Goal: Task Accomplishment & Management: Manage account settings

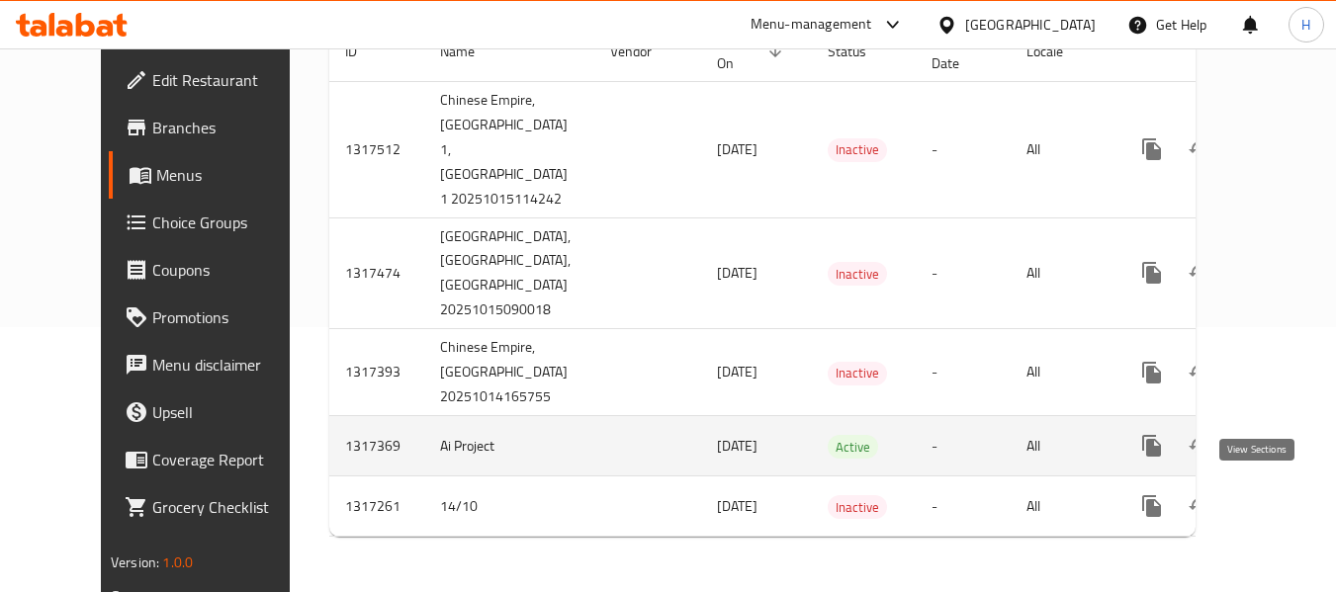
scroll to position [317, 0]
click at [1282, 442] on icon "enhanced table" at bounding box center [1294, 446] width 24 height 24
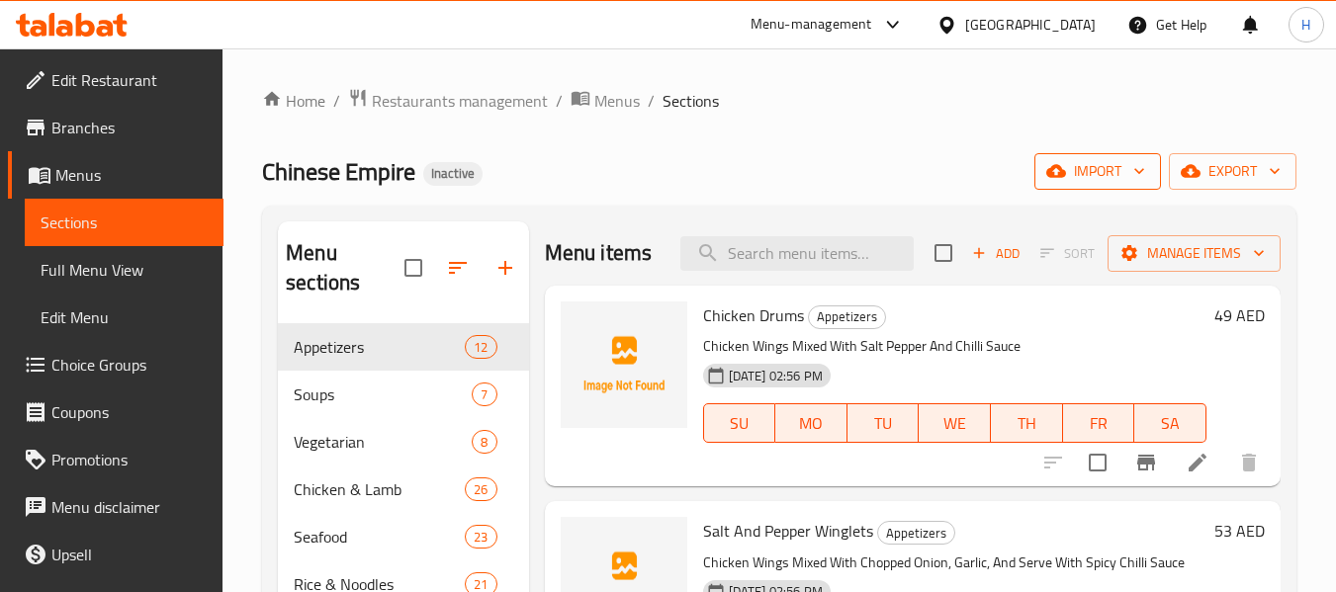
click at [1123, 163] on span "import" at bounding box center [1097, 171] width 95 height 25
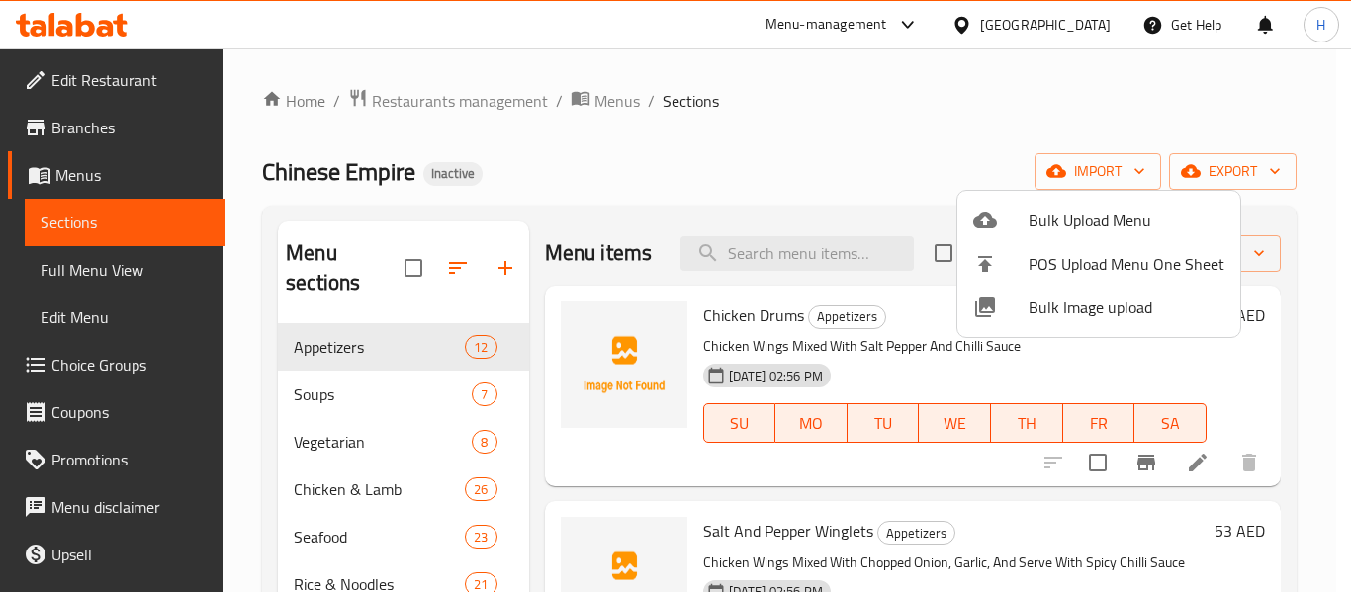
click at [1082, 304] on span "Bulk Image upload" at bounding box center [1126, 308] width 196 height 24
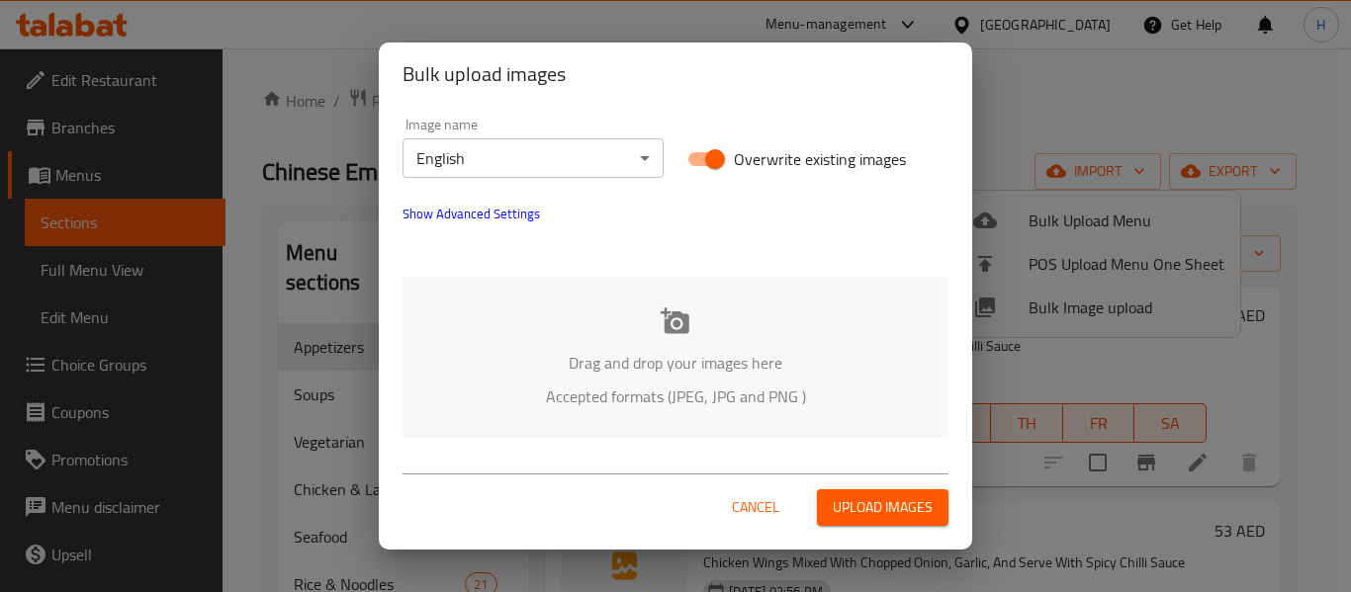
click at [566, 388] on p "Accepted formats (JPEG, JPG and PNG )" at bounding box center [675, 397] width 486 height 24
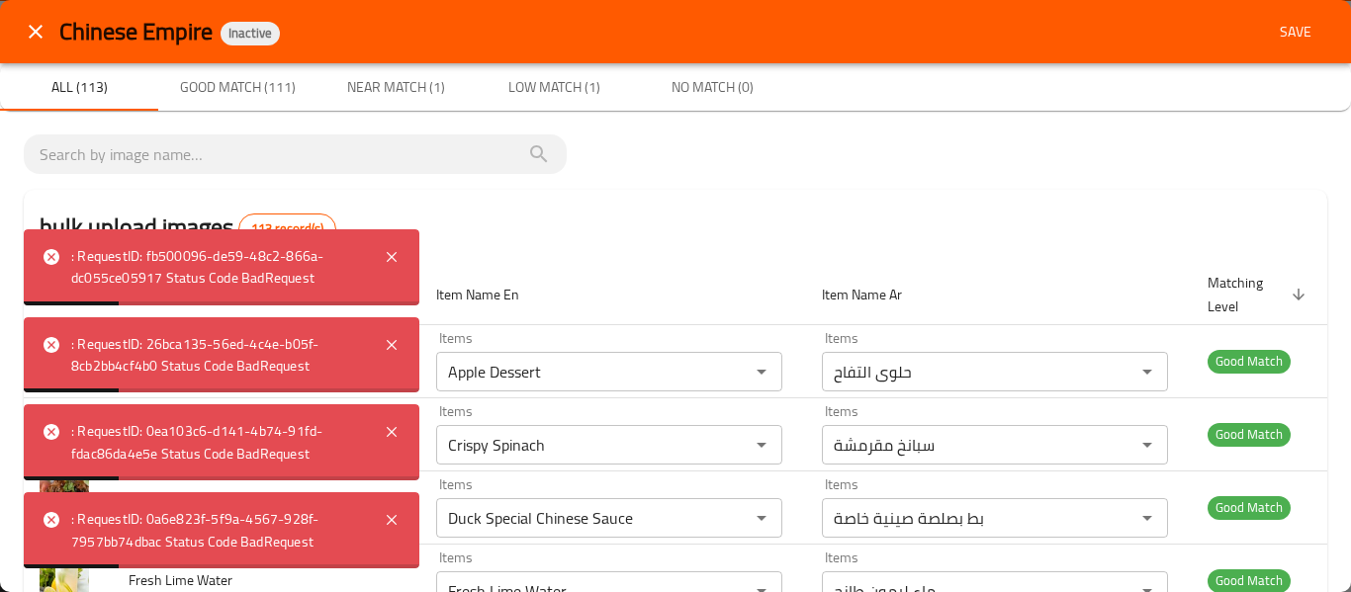
click at [403, 267] on div ": RequestID: fb500096-de59-48c2-866a-dc055ce05917 Status Code BadRequest" at bounding box center [221, 267] width 395 height 76
drag, startPoint x: 365, startPoint y: 376, endPoint x: 399, endPoint y: 284, distance: 98.2
click at [399, 284] on div ": RequestID: 0a6e823f-5f9a-4567-928f-7957bb74dbac Status Code BadRequest : Requ…" at bounding box center [221, 398] width 395 height 339
click at [398, 256] on icon at bounding box center [392, 257] width 24 height 24
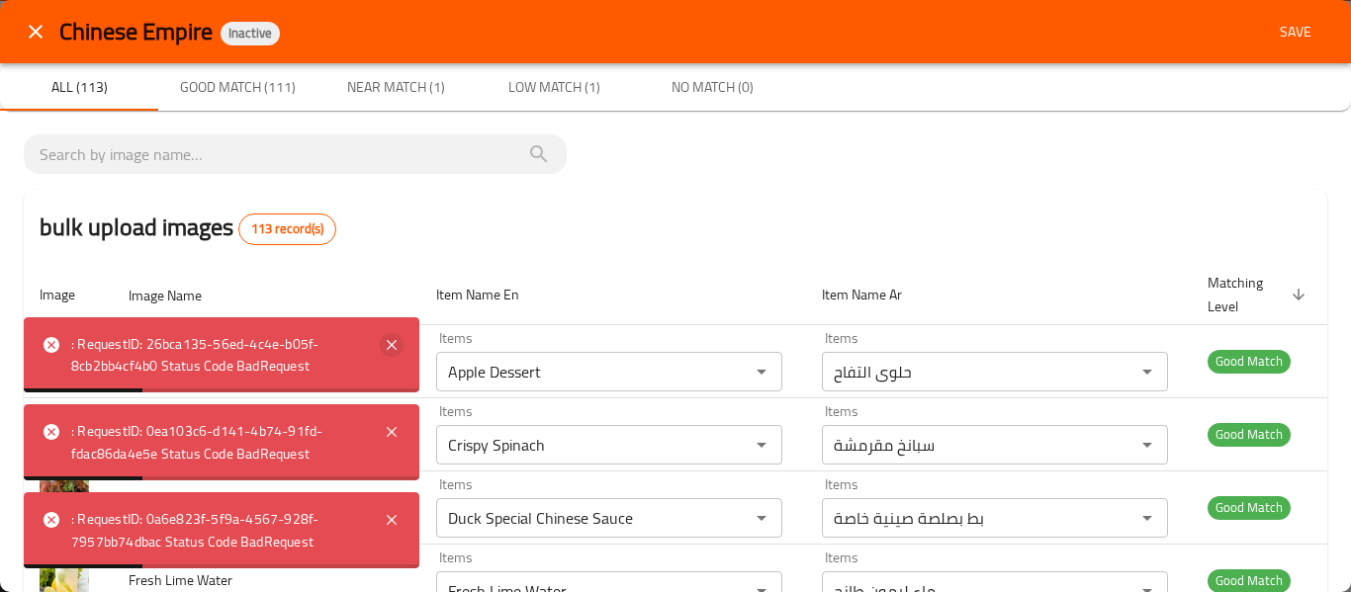
click at [389, 340] on icon at bounding box center [392, 345] width 10 height 10
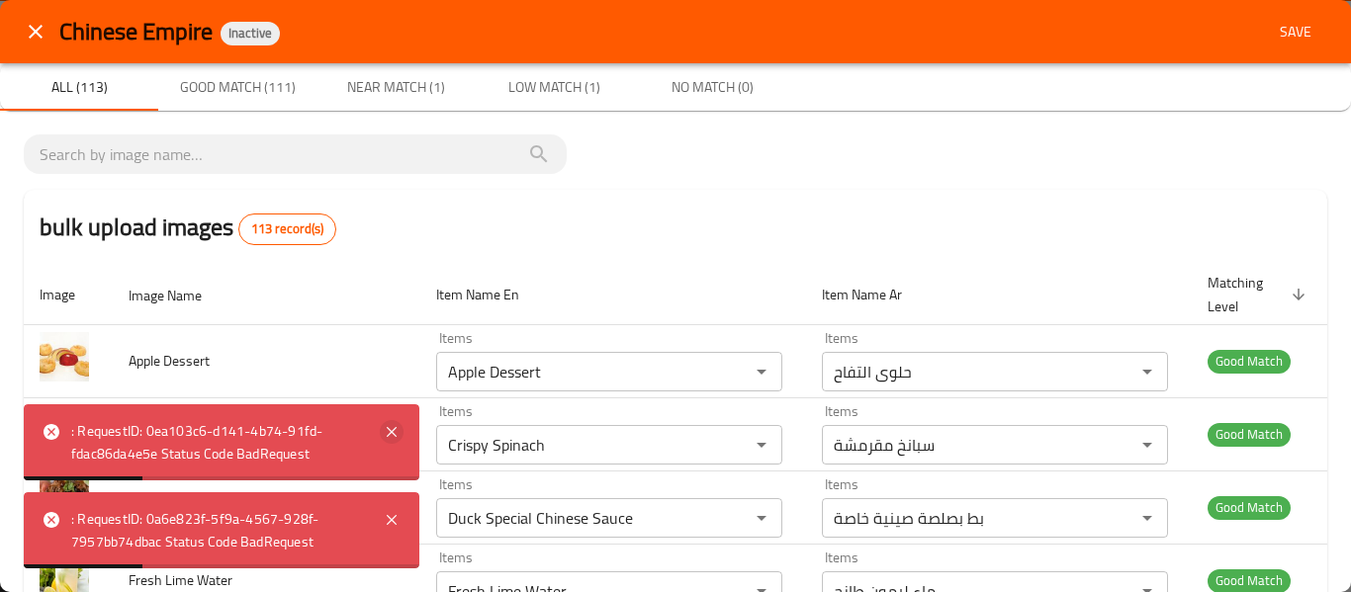
click at [389, 440] on icon at bounding box center [392, 432] width 24 height 24
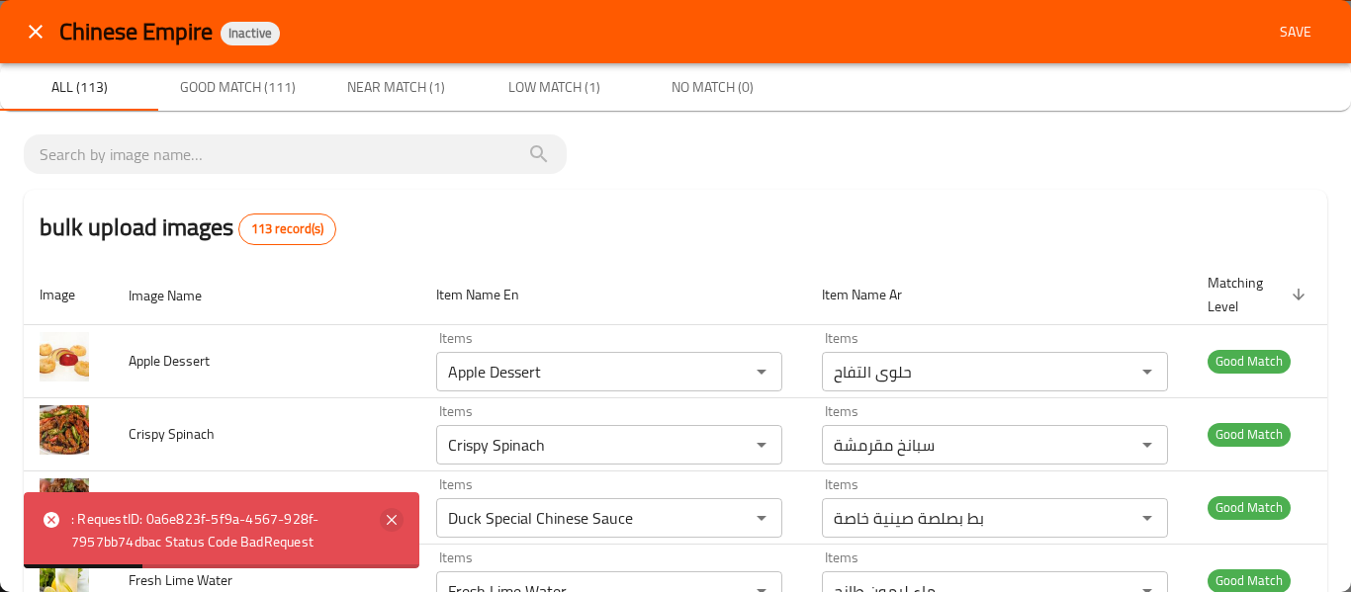
click at [385, 524] on icon at bounding box center [392, 520] width 24 height 24
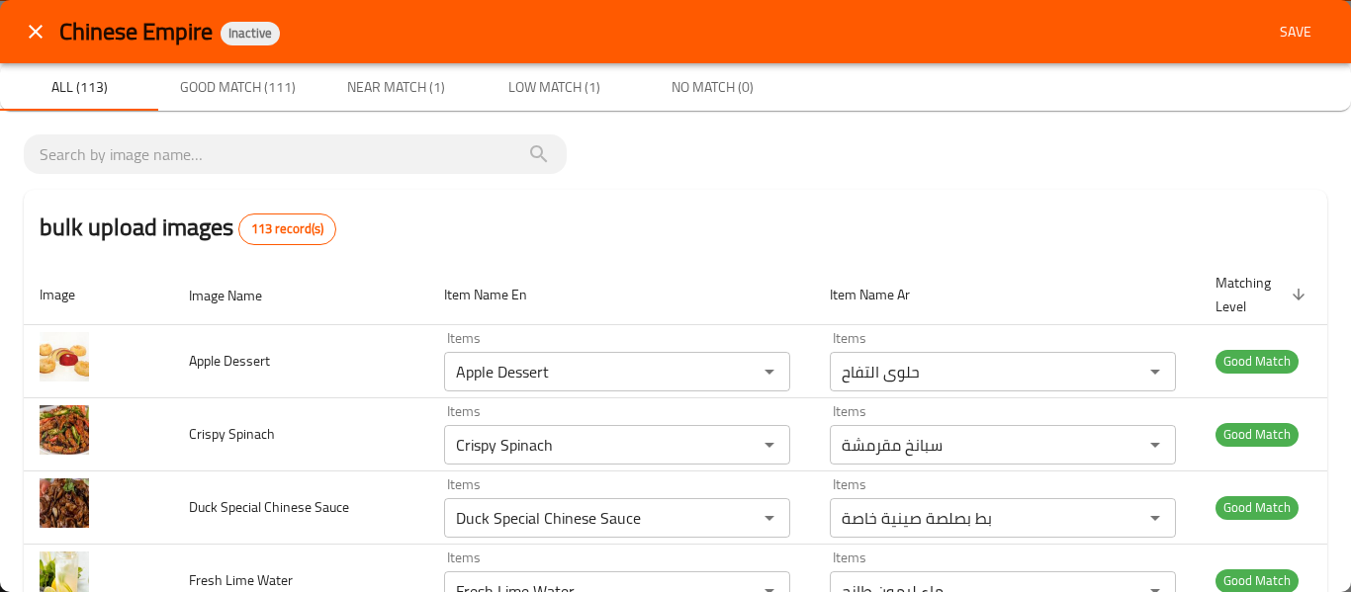
click at [24, 38] on icon "close" at bounding box center [36, 32] width 24 height 24
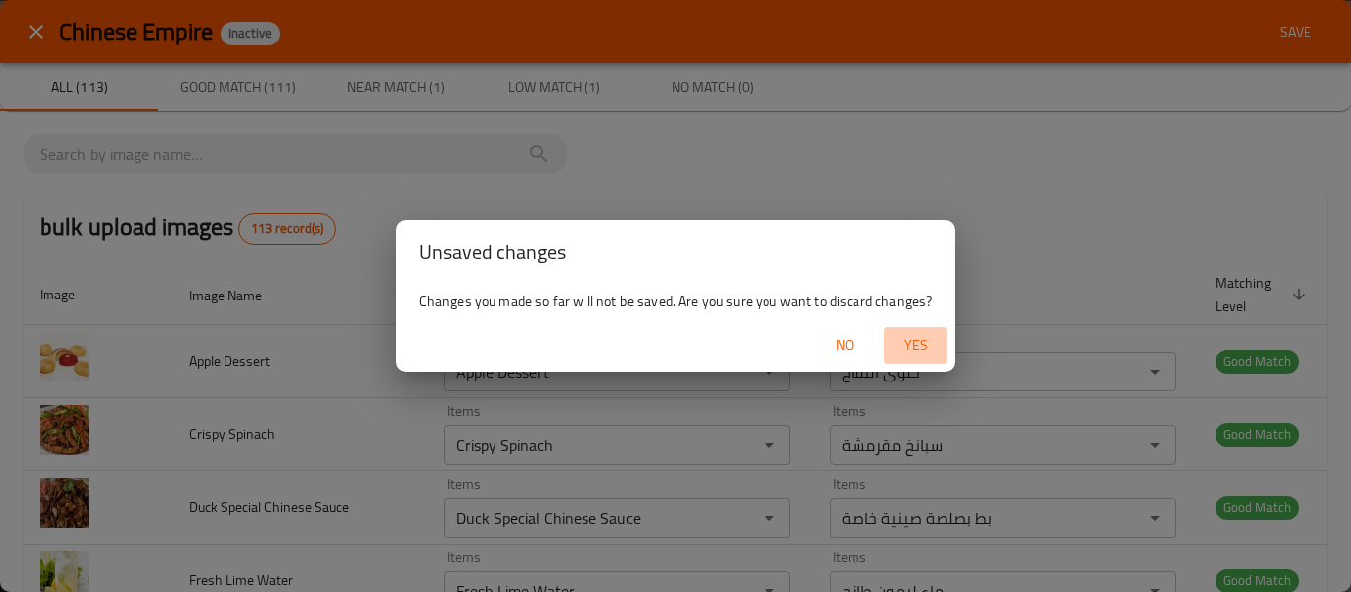
click at [915, 352] on span "Yes" at bounding box center [915, 345] width 47 height 25
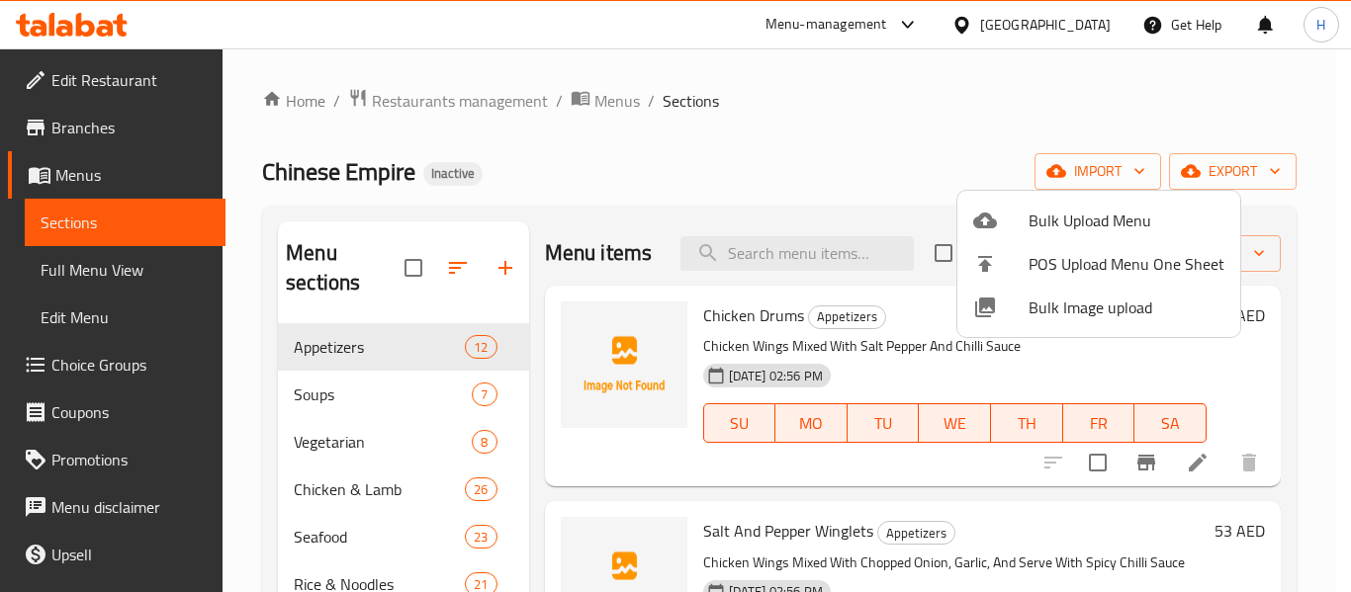
click at [1154, 306] on span "Bulk Image upload" at bounding box center [1126, 308] width 196 height 24
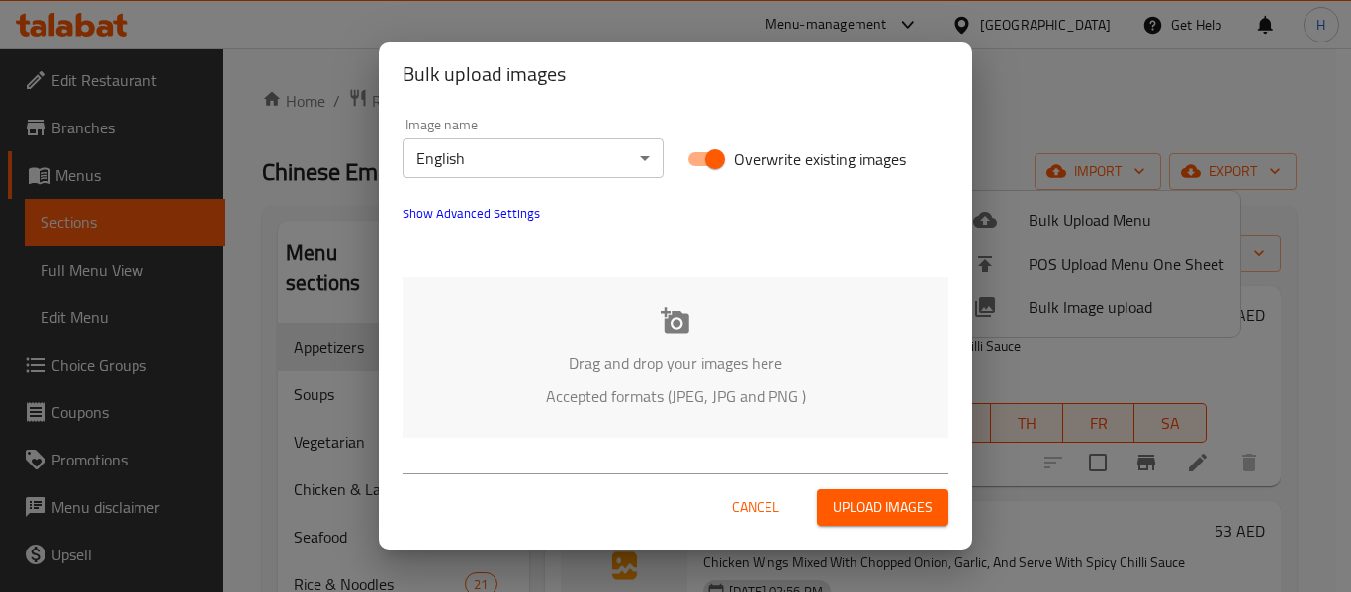
click at [545, 340] on div "Drag and drop your images here Accepted formats (JPEG, JPG and PNG )" at bounding box center [675, 357] width 546 height 161
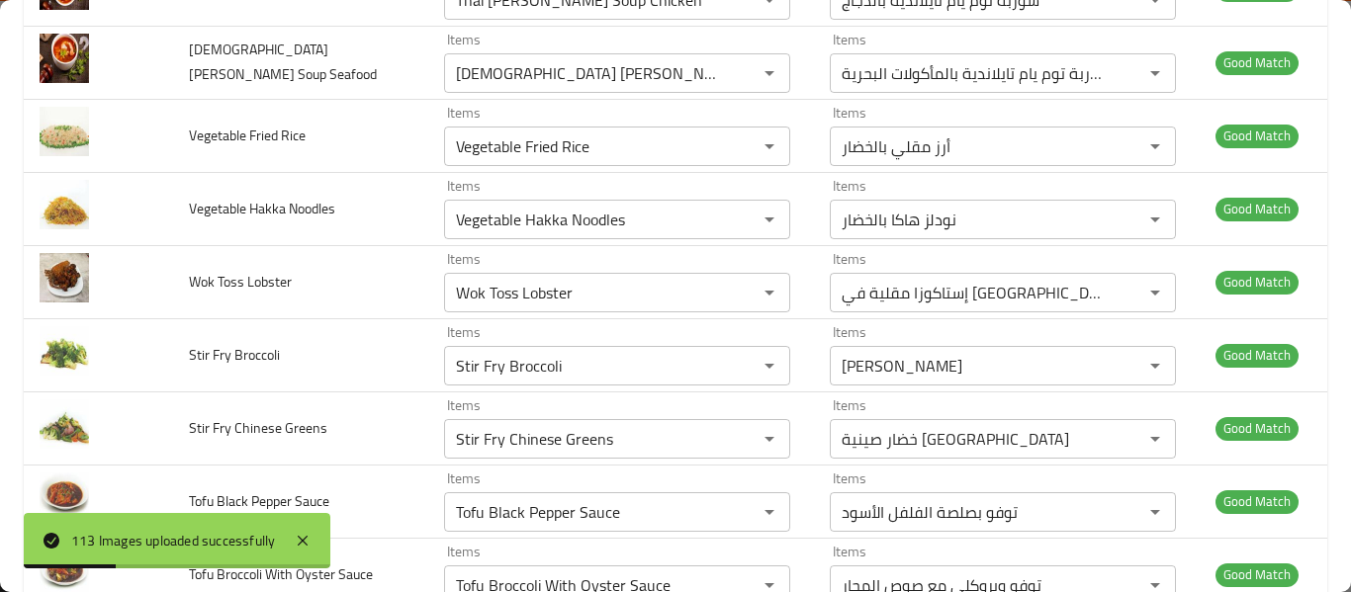
scroll to position [8040, 0]
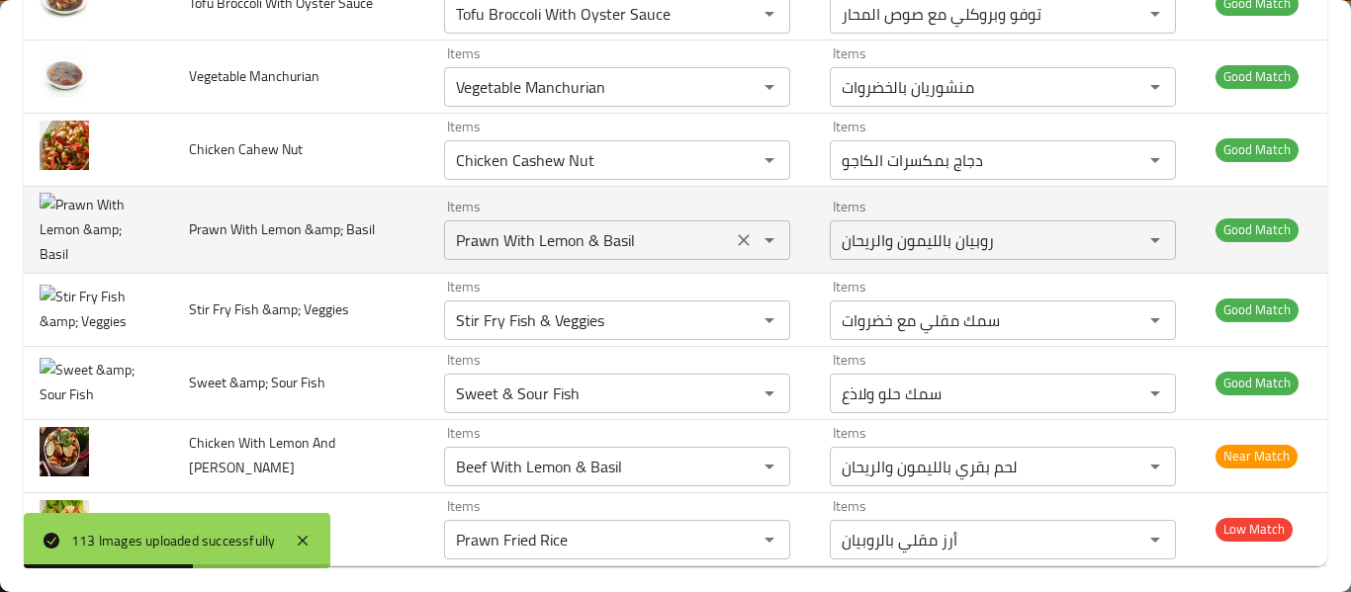
click at [738, 234] on icon "Clear" at bounding box center [744, 240] width 12 height 12
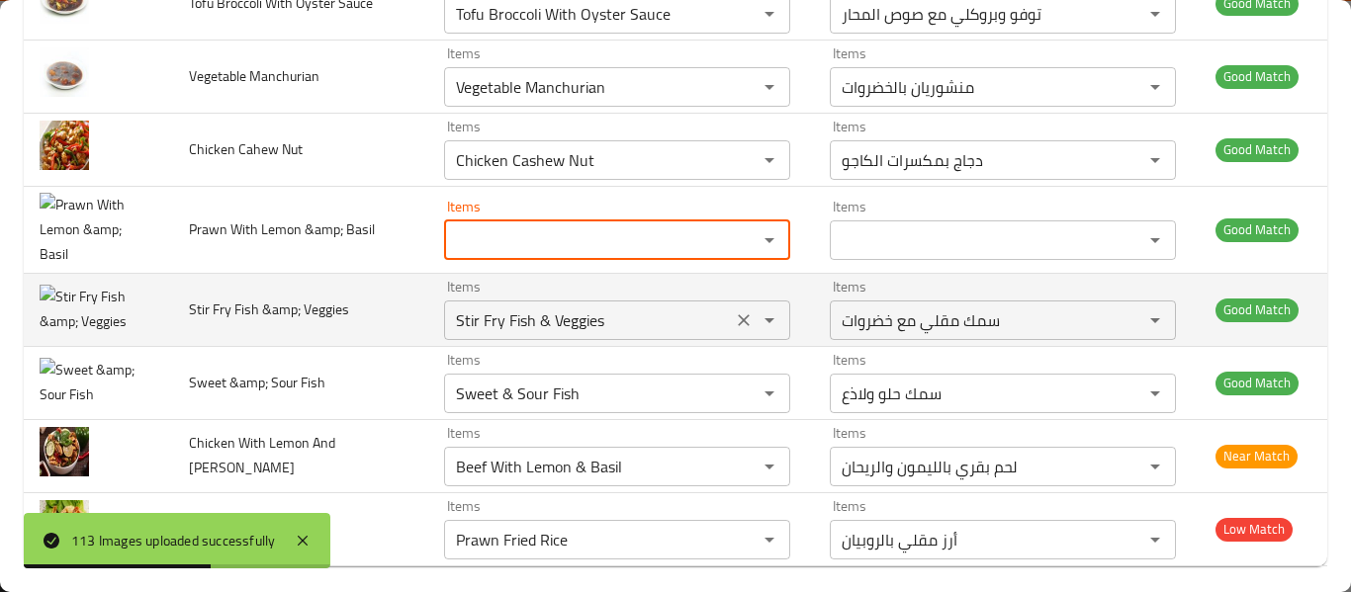
click at [738, 314] on icon "Clear" at bounding box center [744, 320] width 12 height 12
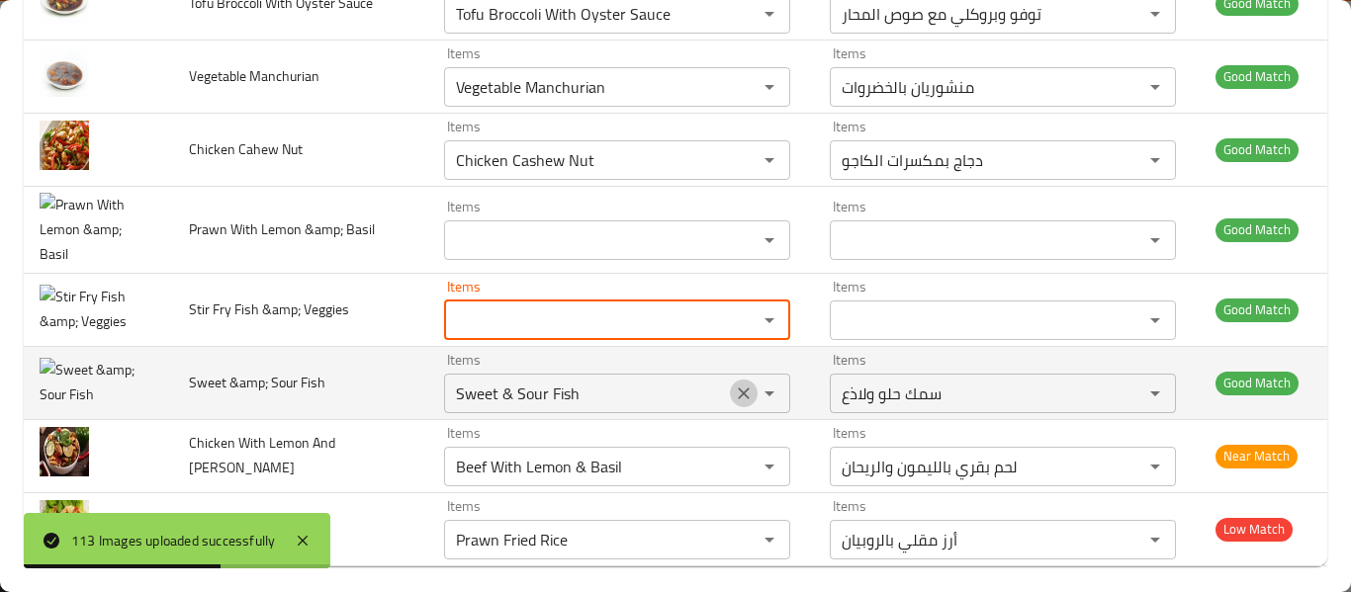
click at [734, 384] on icon "Clear" at bounding box center [744, 394] width 20 height 20
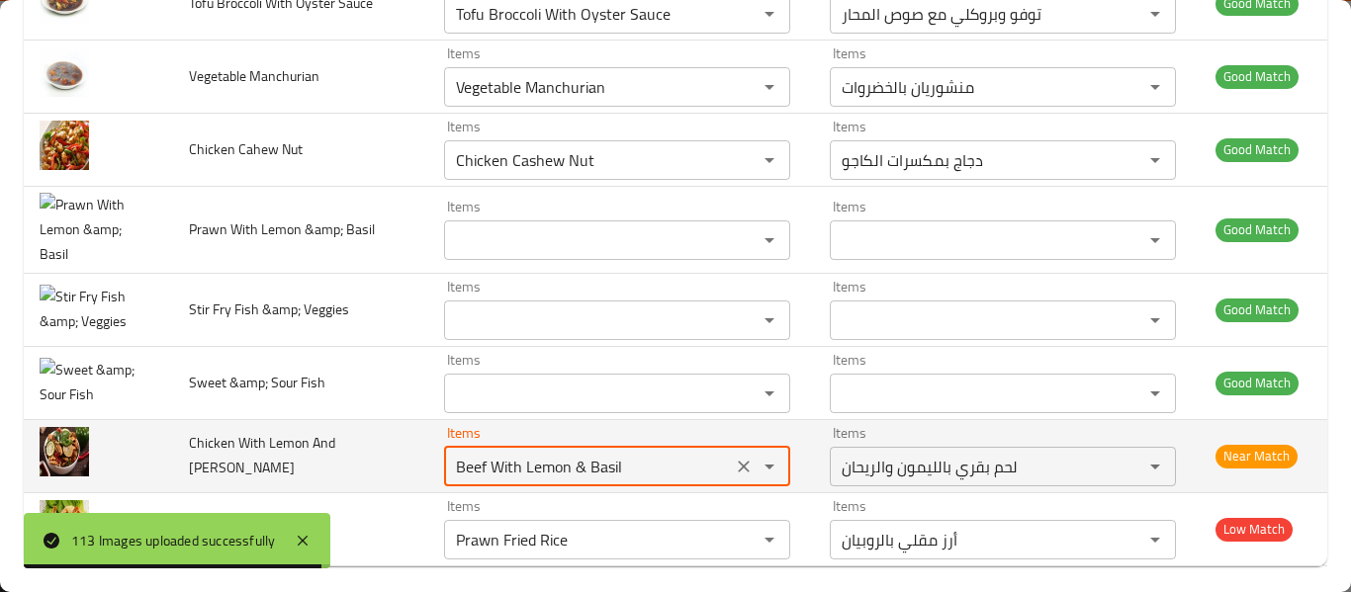
click at [508, 462] on Basil "Beef With Lemon & Basil" at bounding box center [588, 467] width 276 height 28
click at [507, 462] on Basil "Beef With Lemon & Basil" at bounding box center [588, 467] width 276 height 28
click at [506, 462] on Basil "Beef With Lemon & Basil" at bounding box center [588, 467] width 276 height 28
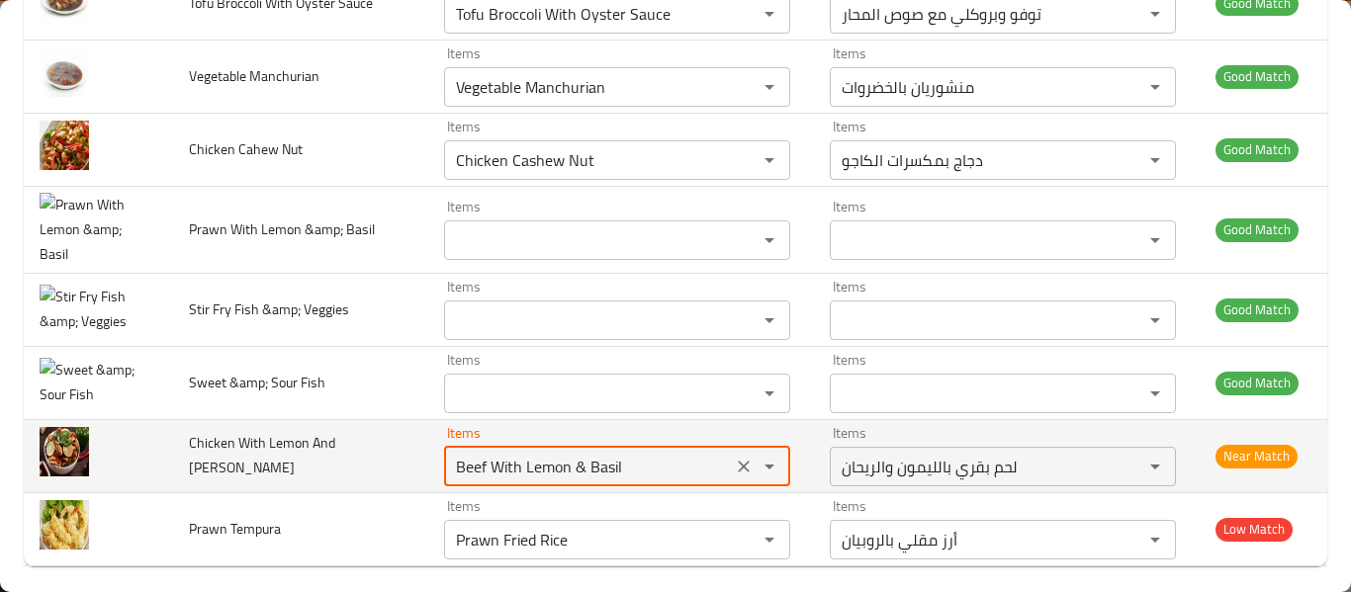
click at [504, 461] on Basil "Beef With Lemon & Basil" at bounding box center [588, 467] width 276 height 28
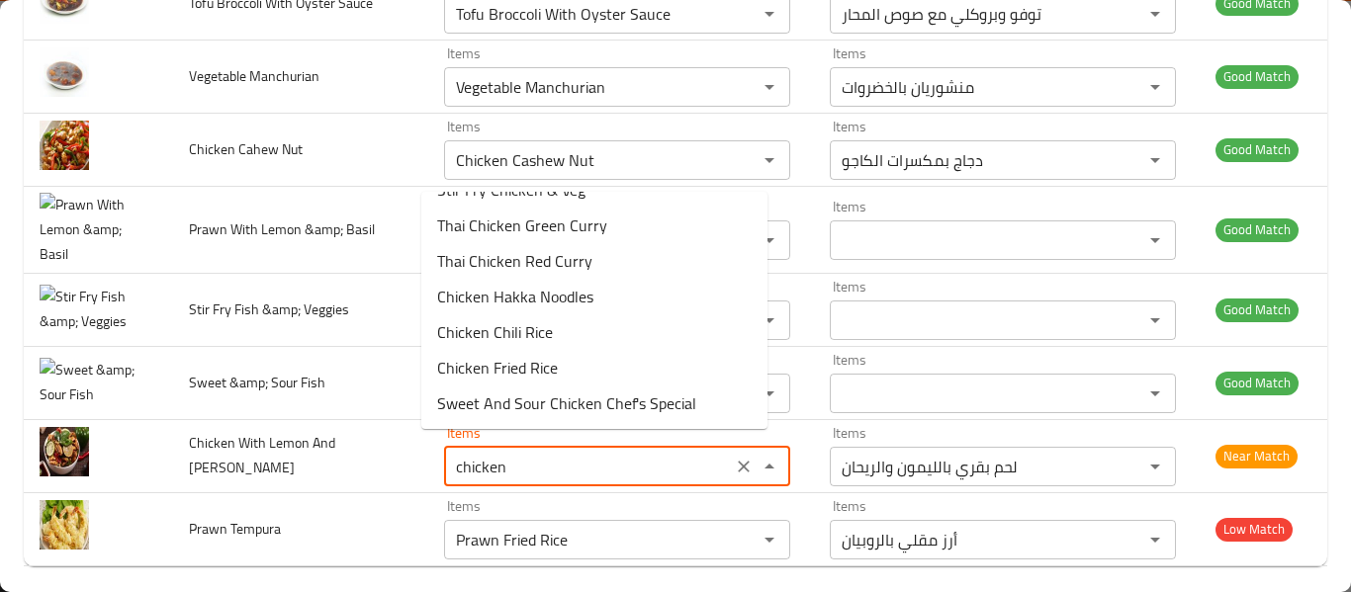
scroll to position [0, 0]
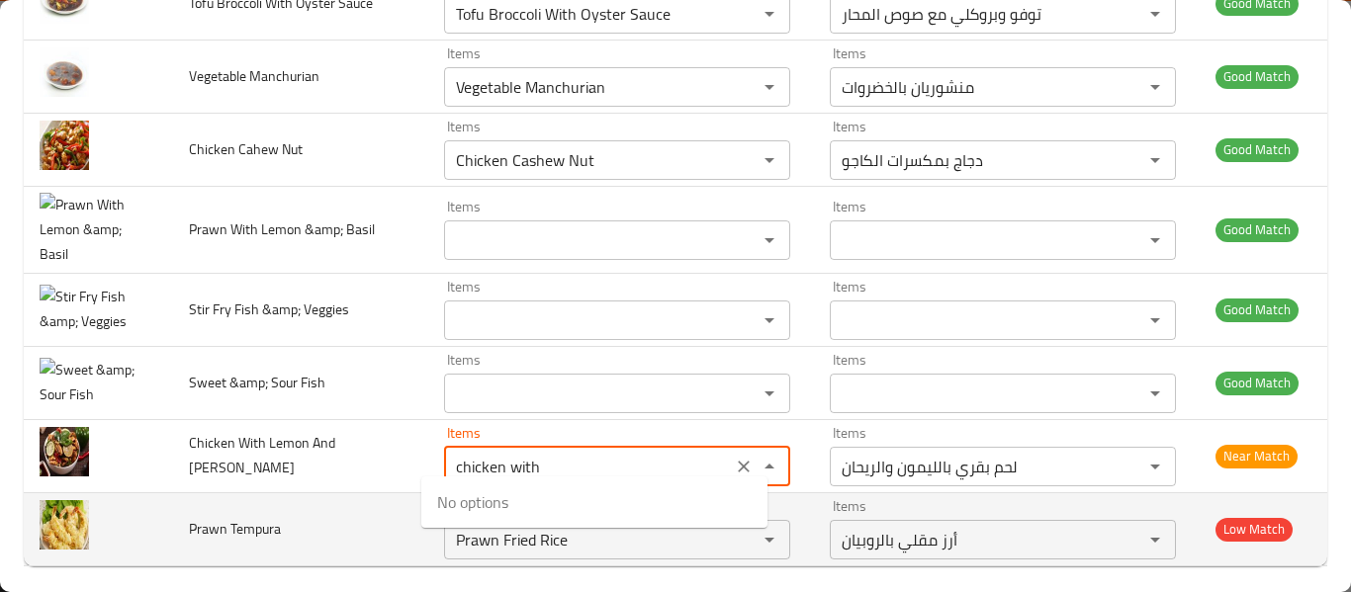
type Basil "Beef With Lemon & Basil"
drag, startPoint x: 227, startPoint y: 540, endPoint x: 234, endPoint y: 532, distance: 10.5
click at [227, 539] on td "Prawn Tempura" at bounding box center [300, 528] width 255 height 73
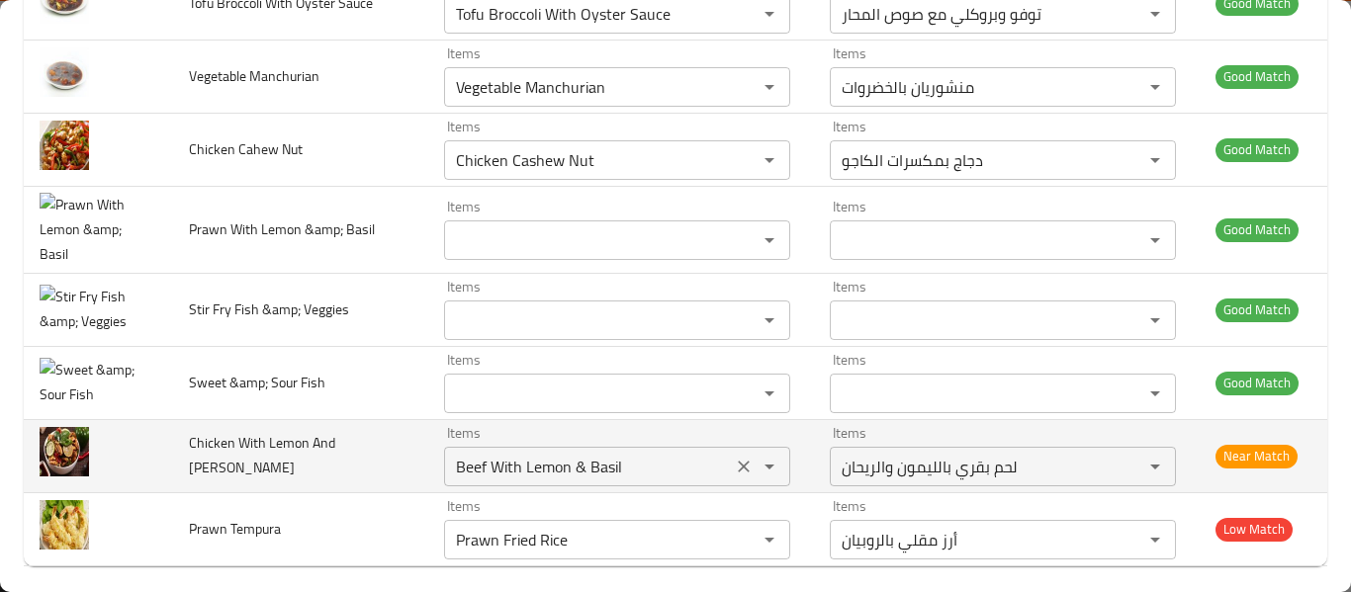
click at [734, 457] on icon "Clear" at bounding box center [744, 467] width 20 height 20
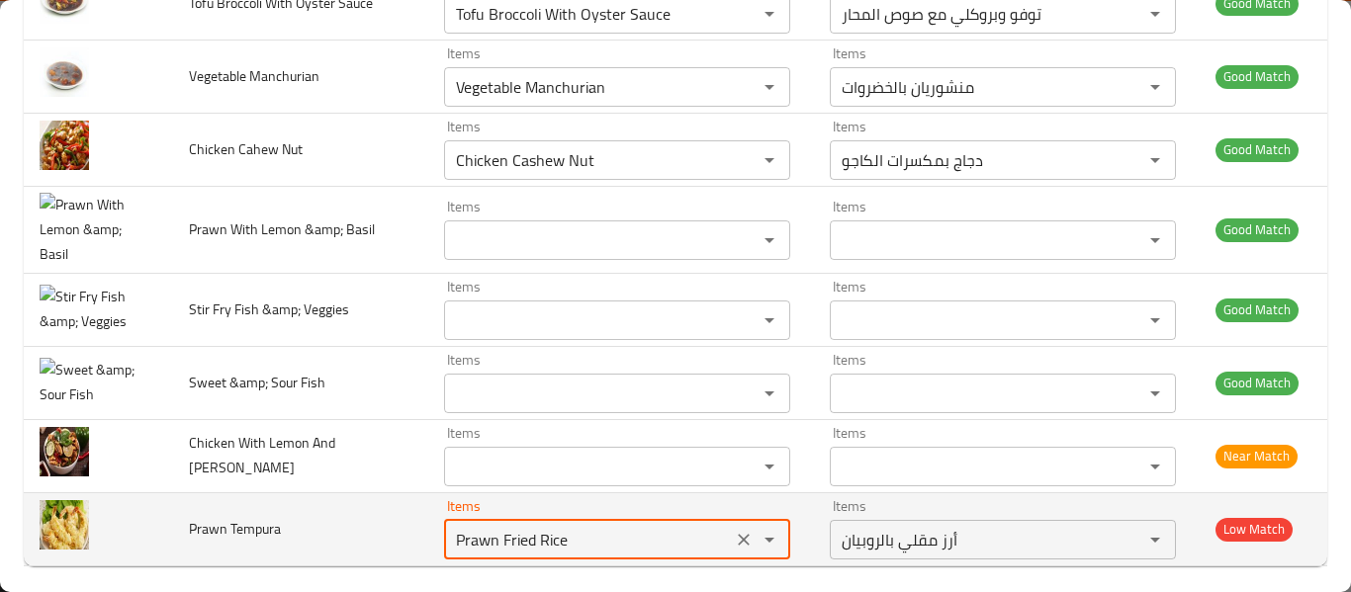
drag, startPoint x: 473, startPoint y: 521, endPoint x: 492, endPoint y: 520, distance: 19.8
click at [492, 526] on Tempura "Prawn Fried Rice" at bounding box center [588, 540] width 276 height 28
click at [493, 526] on Tempura "Prawn Fried Rice" at bounding box center [588, 540] width 276 height 28
drag, startPoint x: 563, startPoint y: 532, endPoint x: 732, endPoint y: 525, distance: 169.2
click at [732, 525] on div "Prawn Fried Rice Items" at bounding box center [617, 540] width 346 height 40
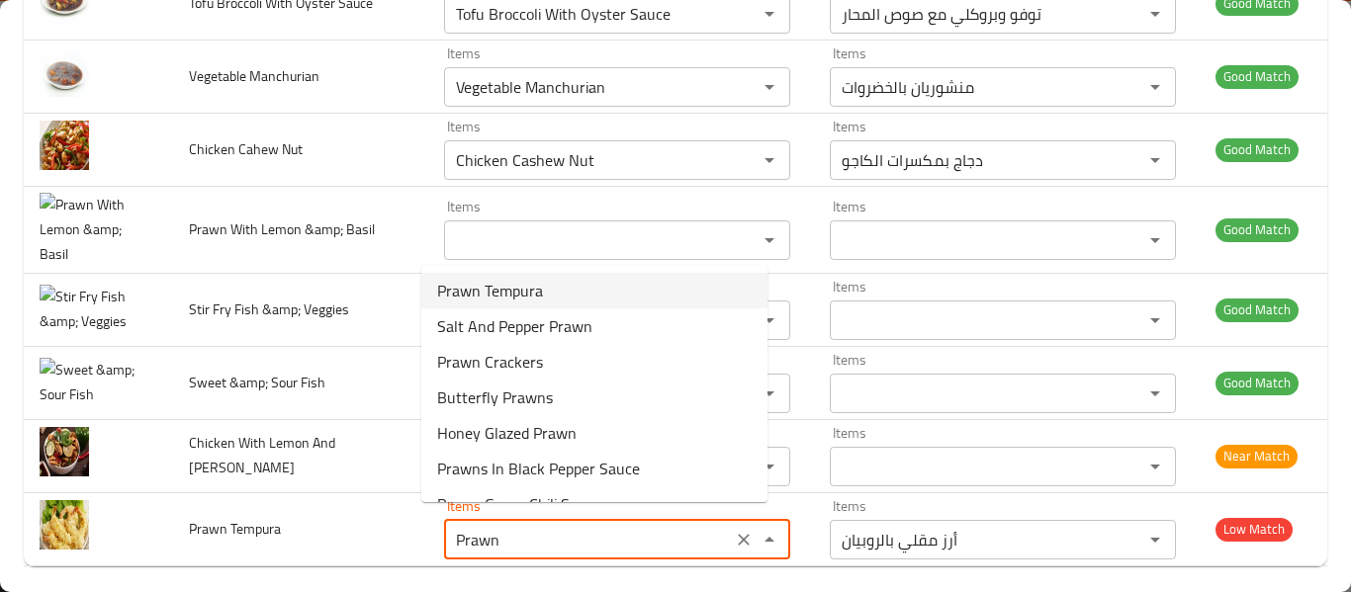
click at [601, 284] on Tempura-option-0 "Prawn Tempura" at bounding box center [594, 291] width 346 height 36
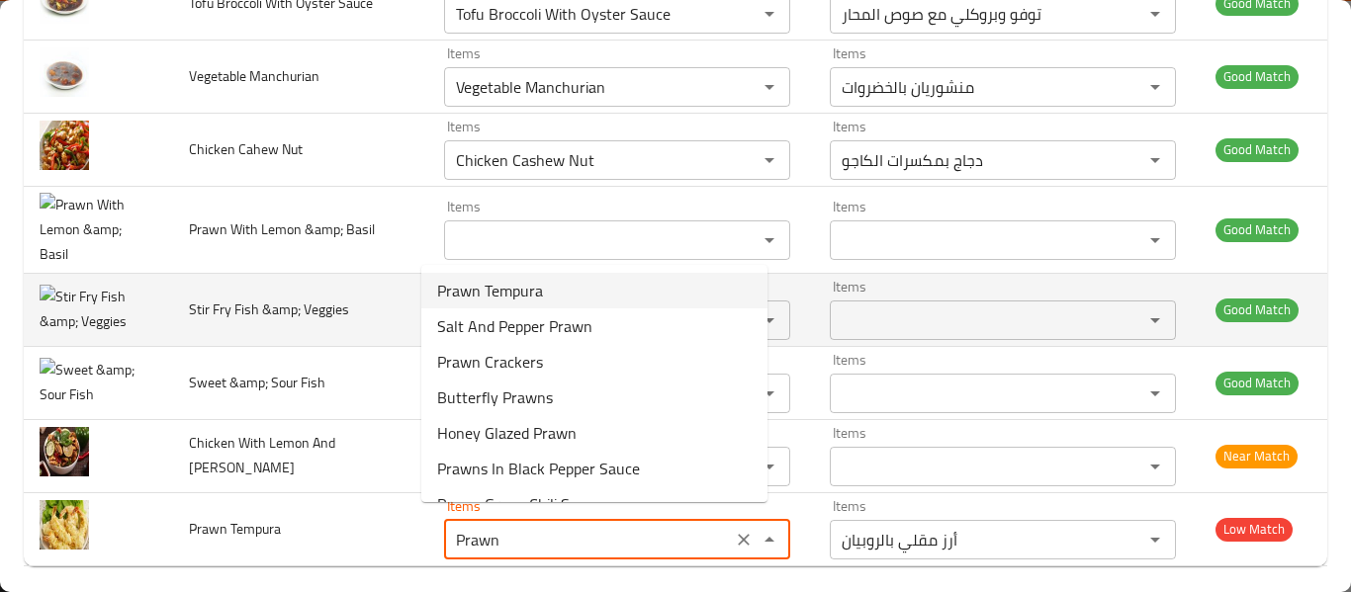
type Tempura "Prawn Tempura"
type Tempura-ar "روبيان تمبورا"
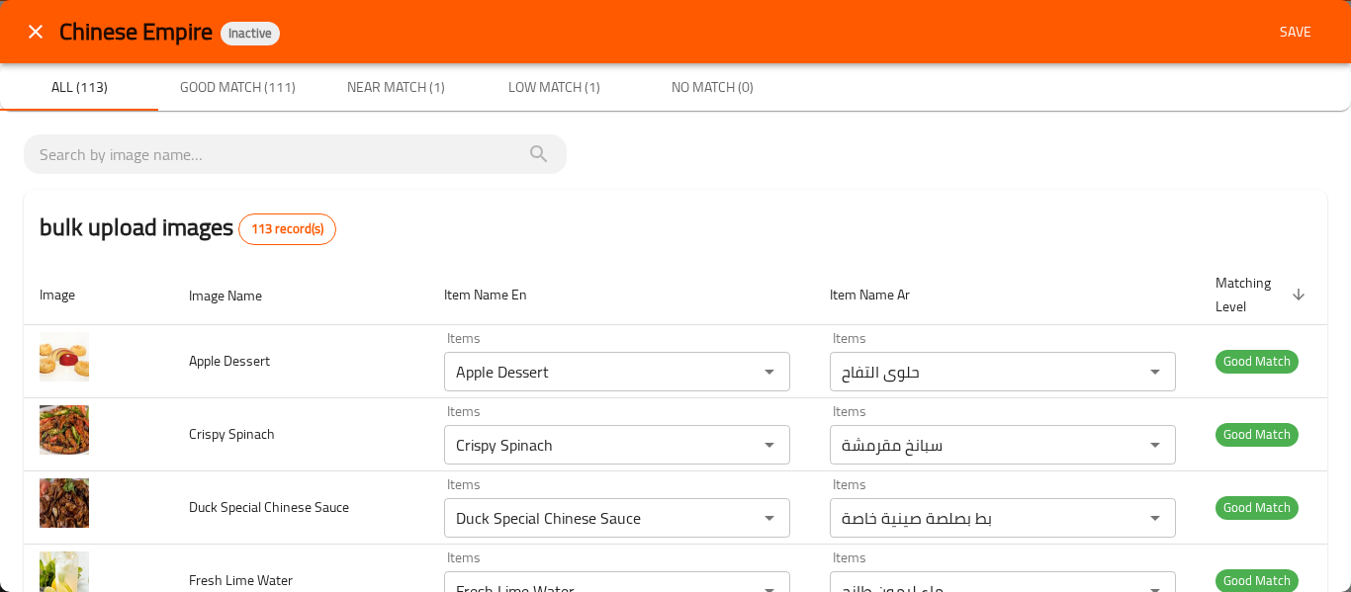
type Tempura "Prawn Tempura"
click at [1307, 32] on button "Save" at bounding box center [1295, 32] width 63 height 37
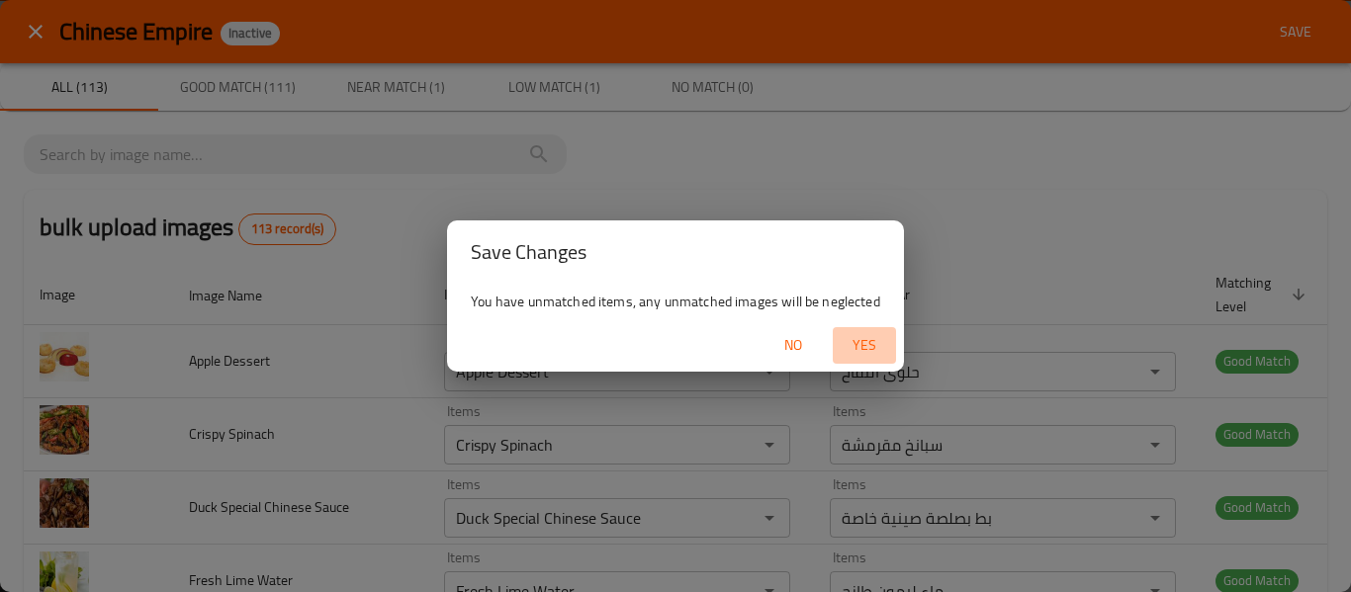
click at [866, 339] on span "Yes" at bounding box center [863, 345] width 47 height 25
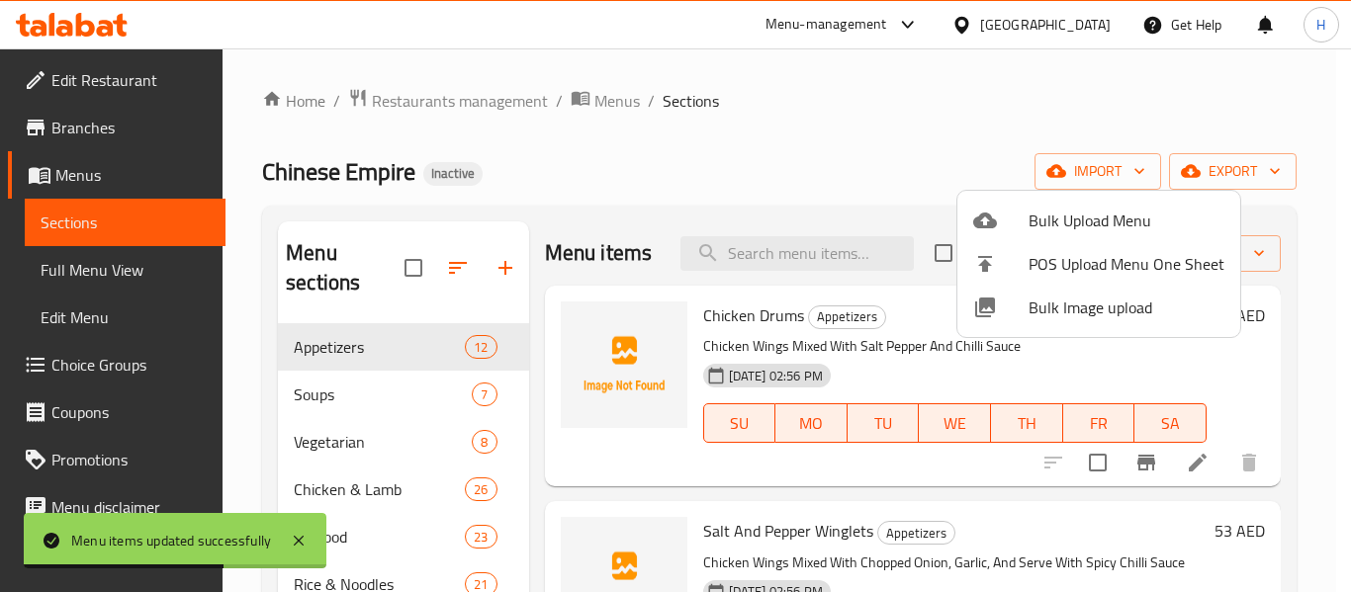
click at [83, 278] on div at bounding box center [675, 296] width 1351 height 592
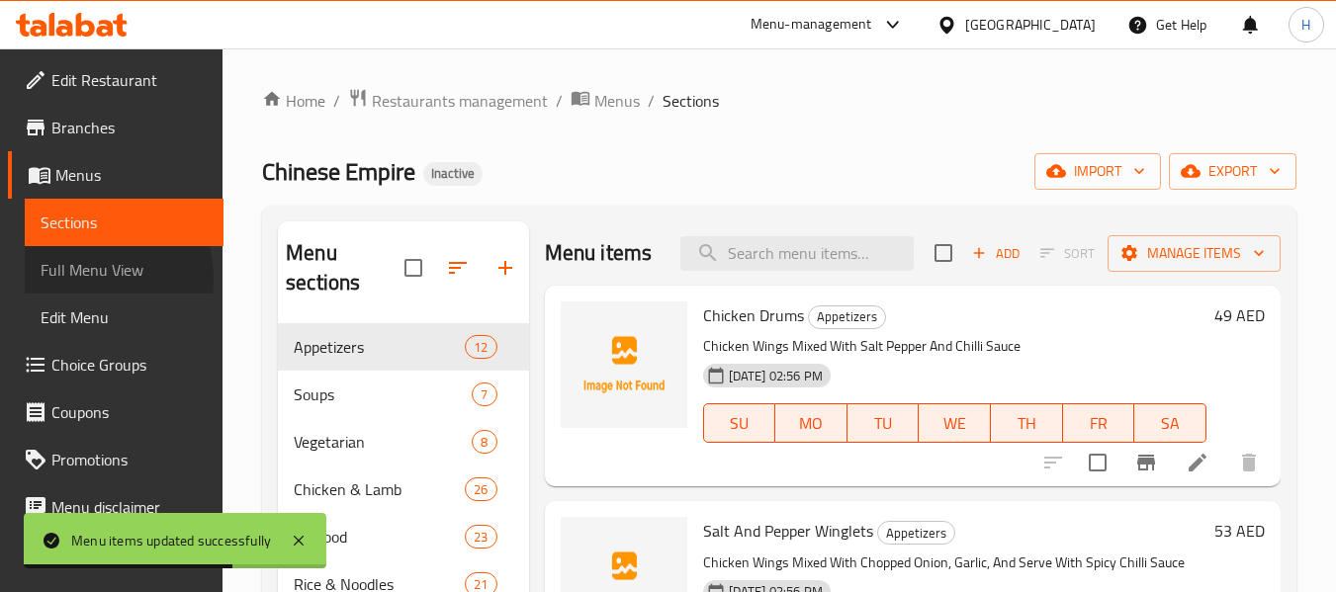
click at [83, 278] on span "Full Menu View" at bounding box center [124, 270] width 167 height 24
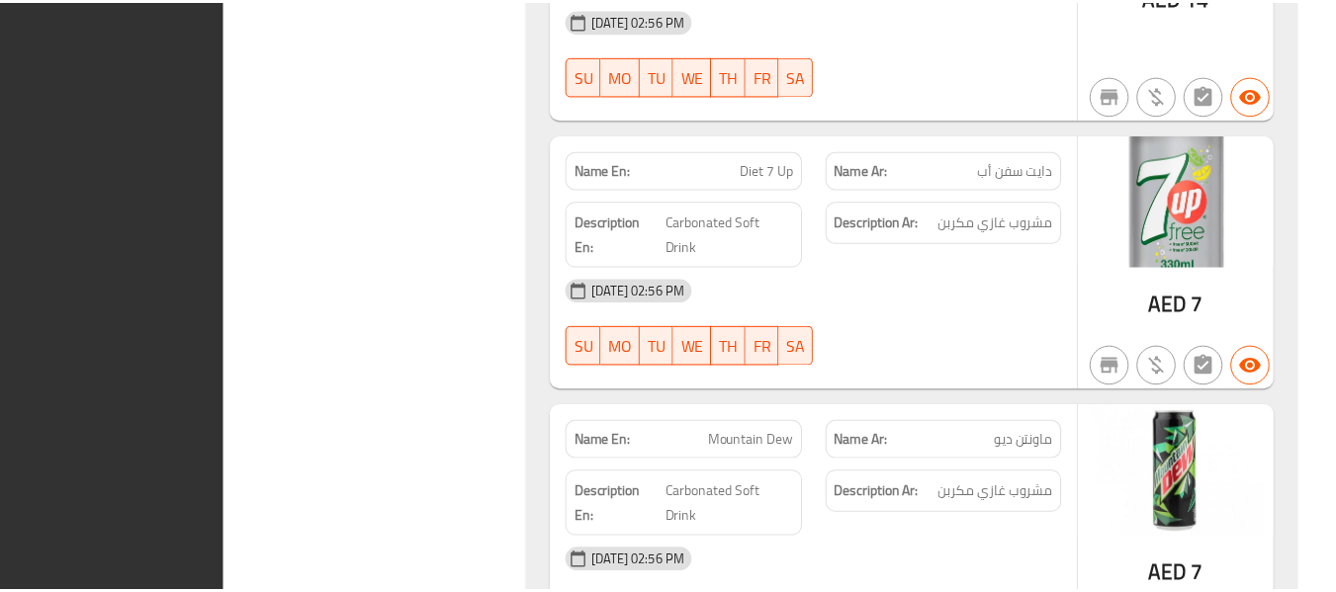
scroll to position [51900, 0]
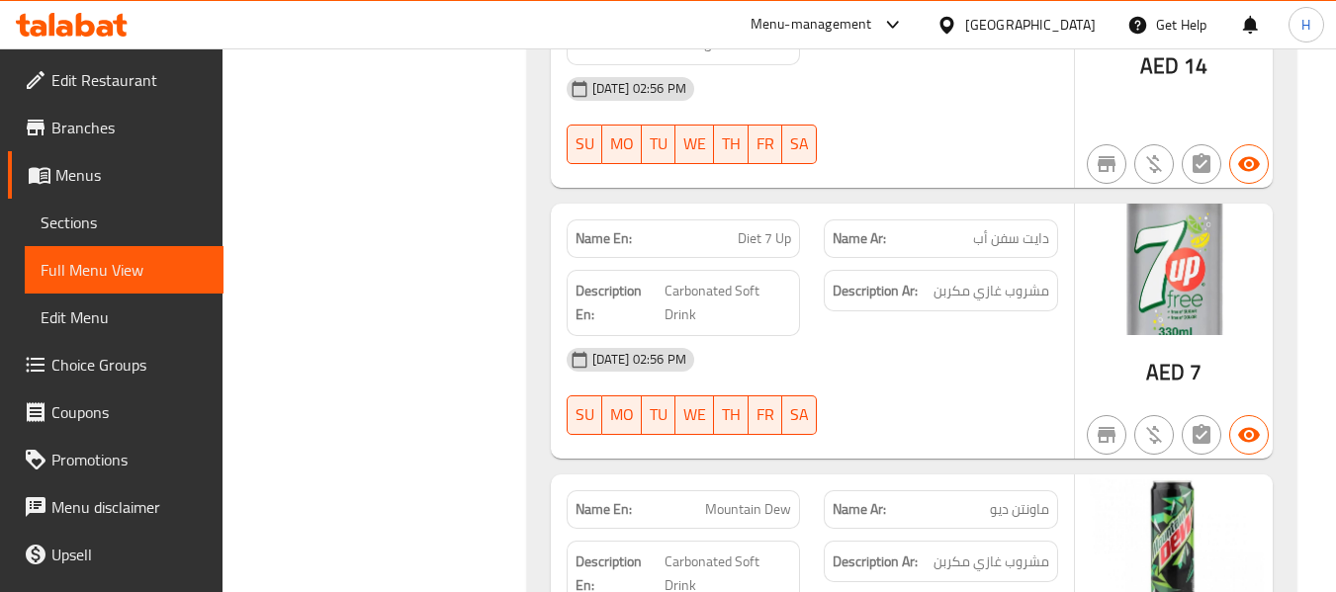
click at [1038, 21] on div "[GEOGRAPHIC_DATA]" at bounding box center [1030, 25] width 131 height 22
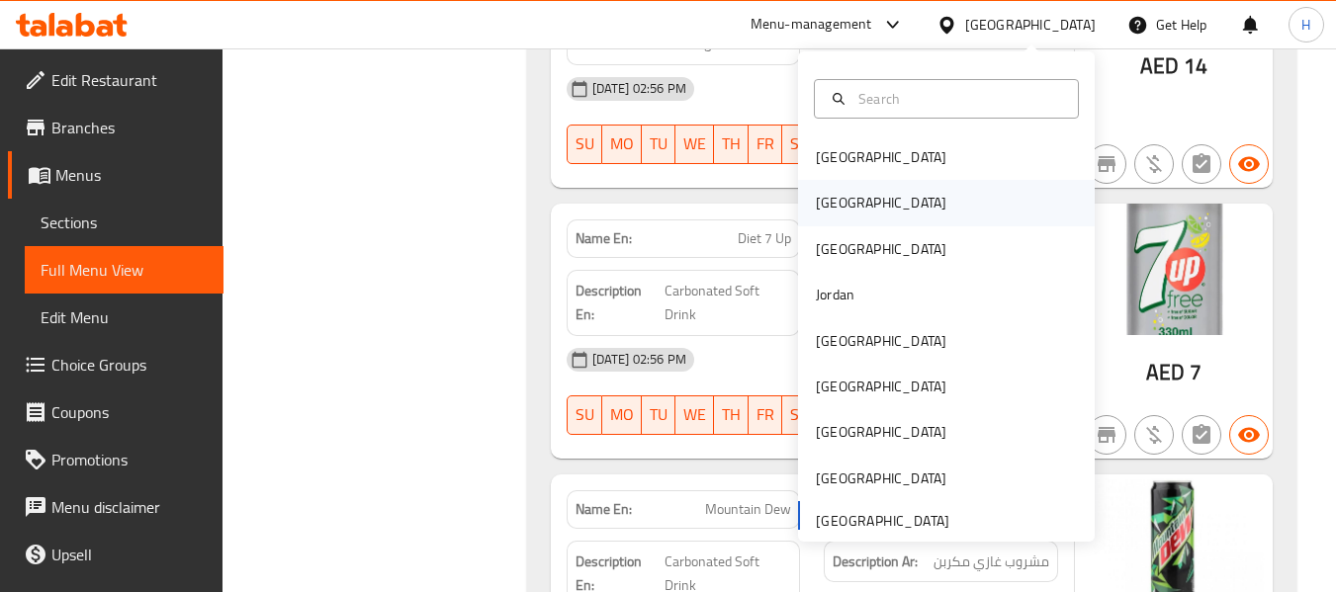
click at [892, 216] on div "[GEOGRAPHIC_DATA]" at bounding box center [946, 202] width 297 height 45
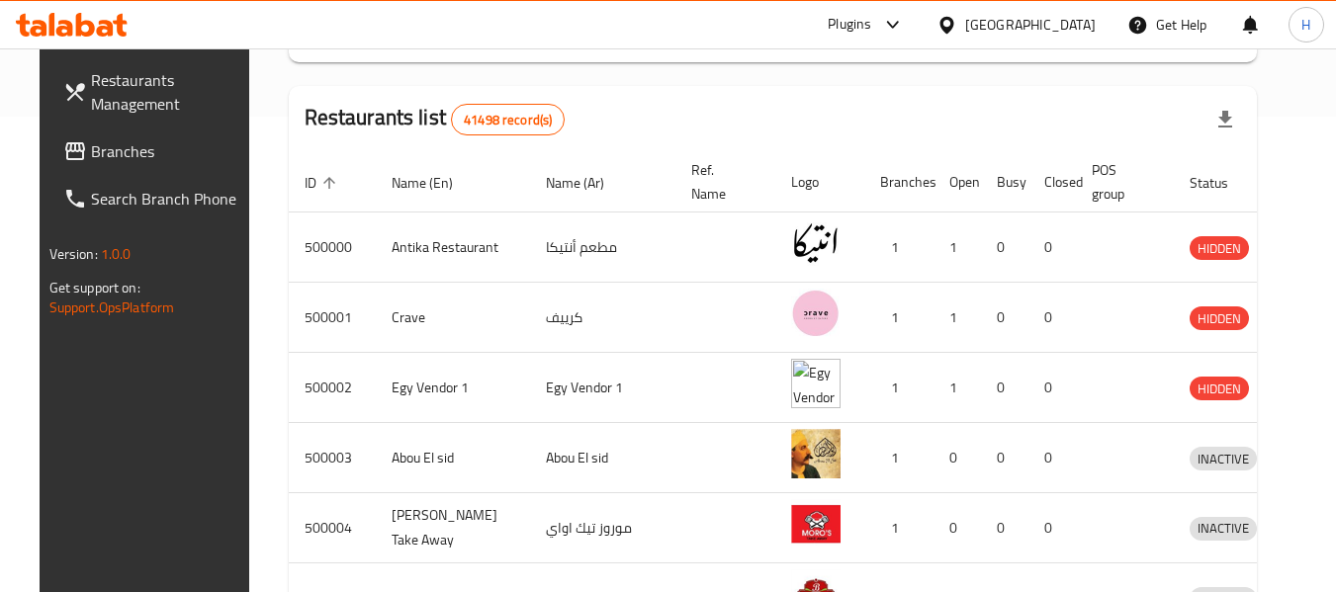
scroll to position [114, 0]
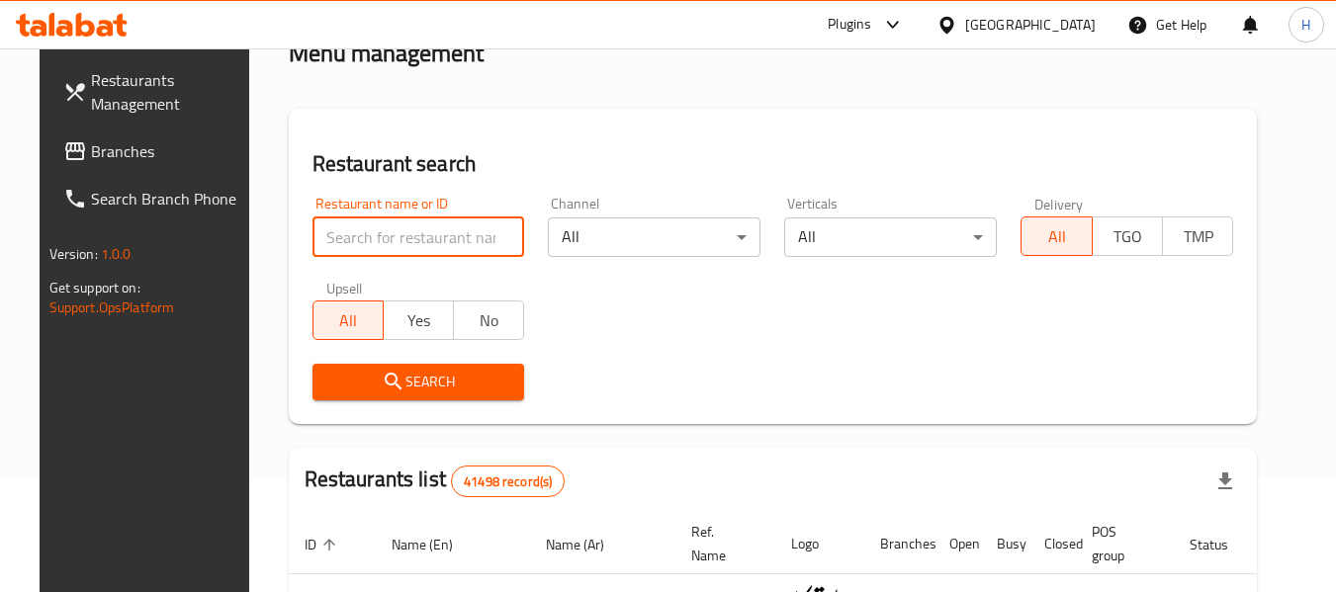
click at [391, 238] on input "search" at bounding box center [418, 238] width 213 height 40
paste input "343052331"
click at [341, 238] on input "343052331" at bounding box center [418, 238] width 213 height 40
click at [342, 238] on input "343052331" at bounding box center [418, 238] width 213 height 40
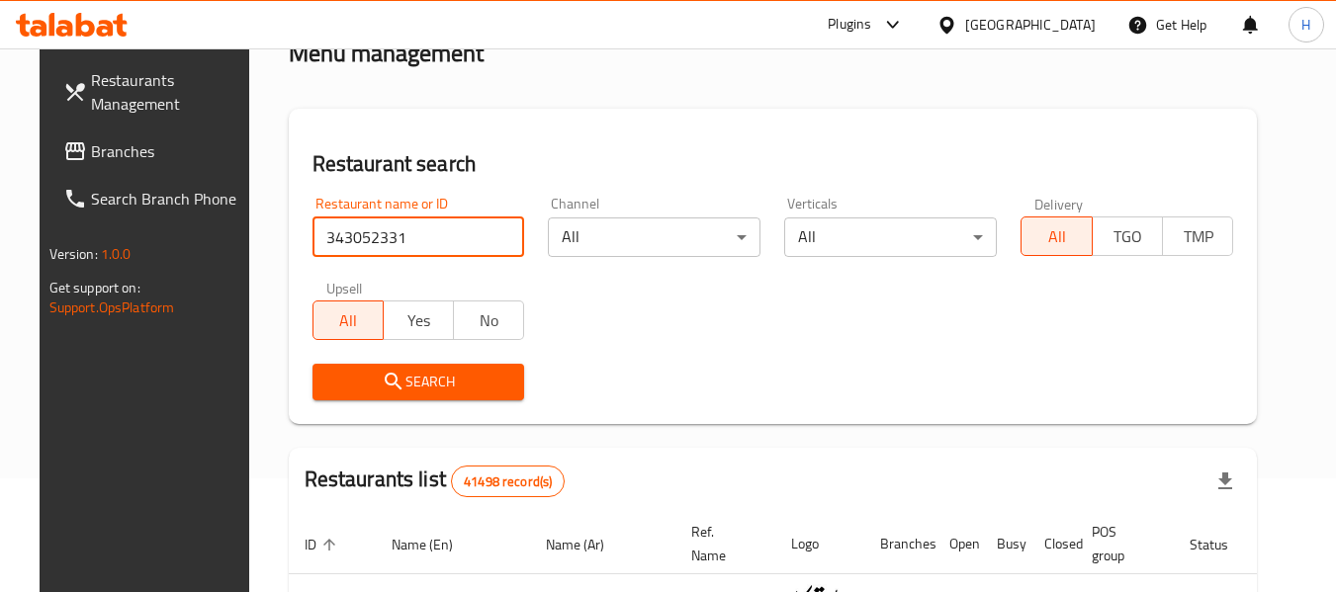
paste input "502519"
type input "502519"
click button "Search" at bounding box center [418, 382] width 213 height 37
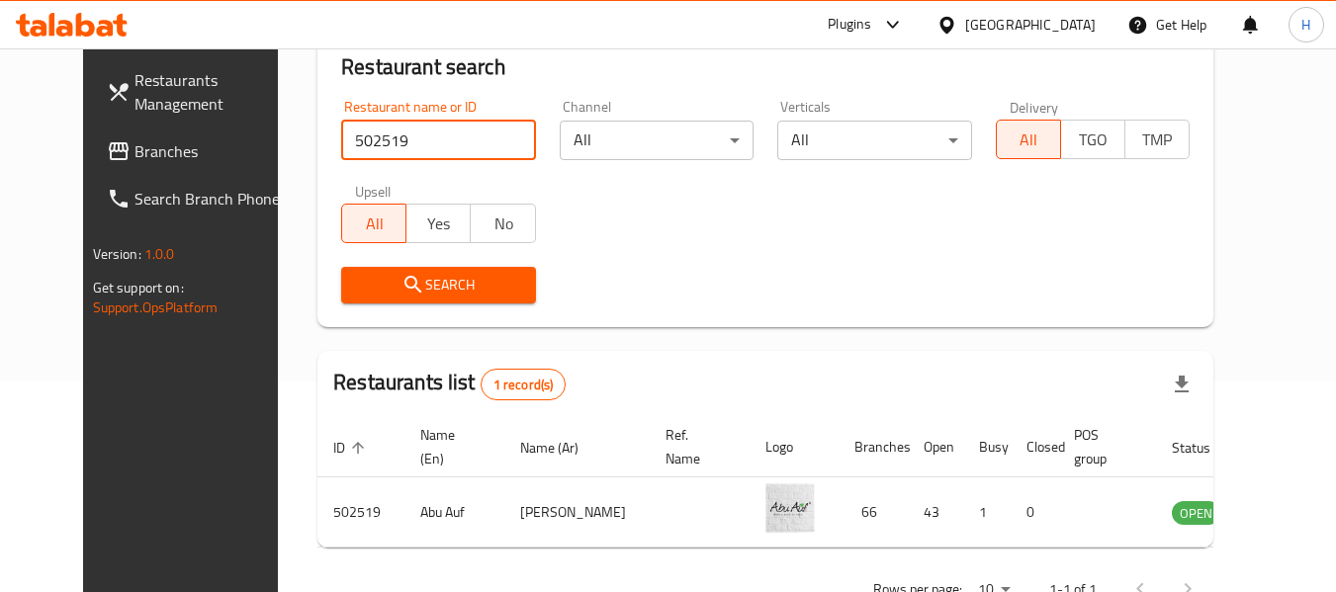
scroll to position [273, 0]
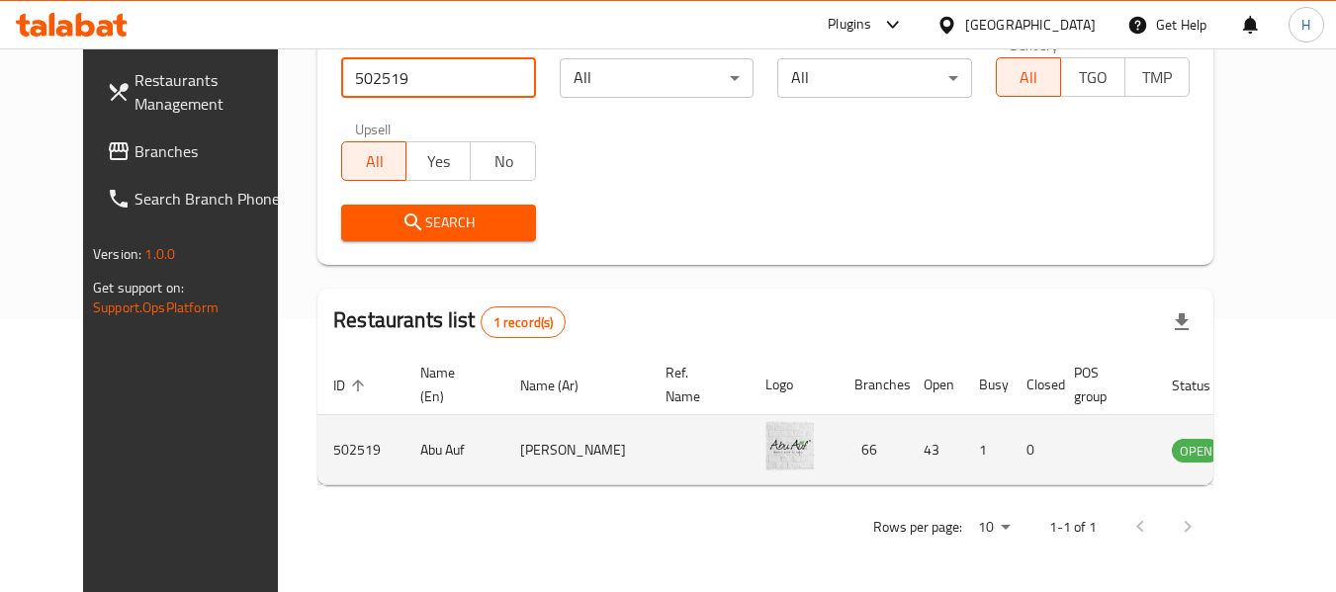
click at [1275, 453] on icon "enhanced table" at bounding box center [1287, 450] width 24 height 24
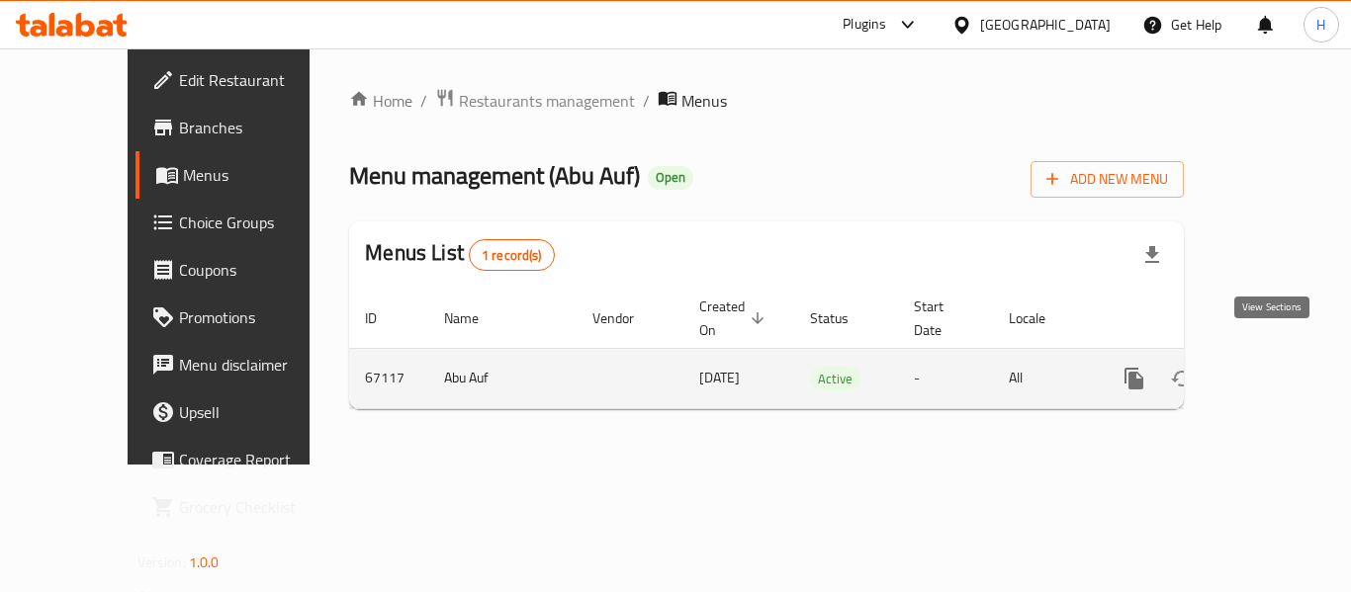
click at [1262, 355] on link "enhanced table" at bounding box center [1276, 378] width 47 height 47
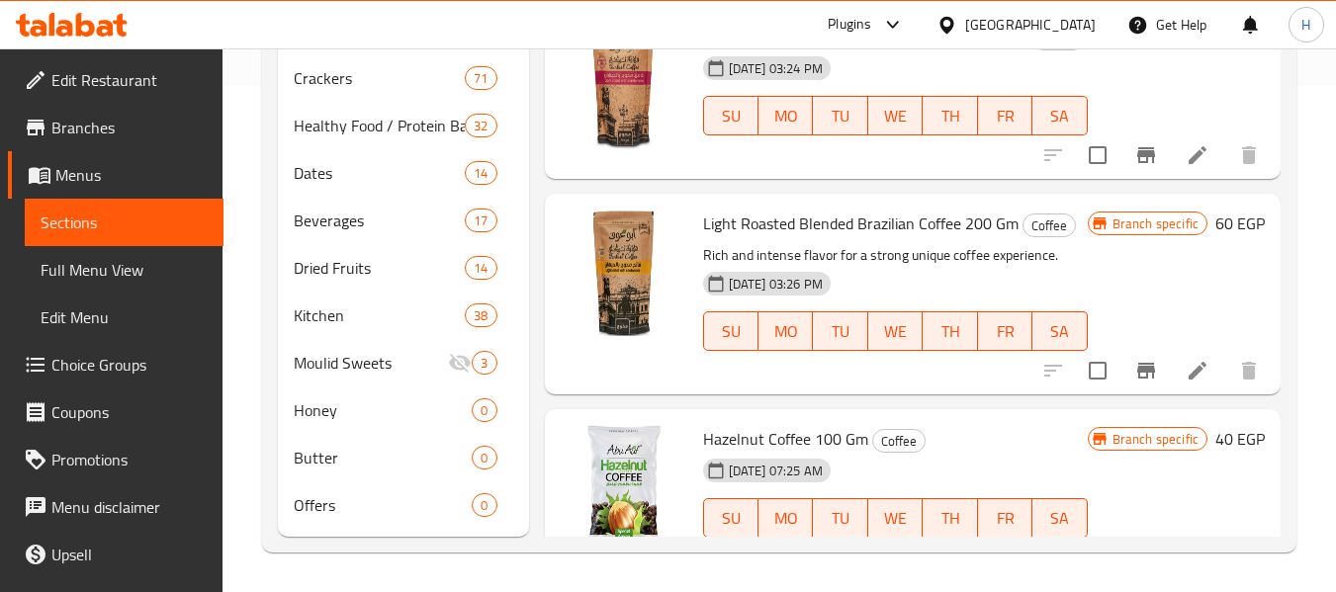
scroll to position [9492, 0]
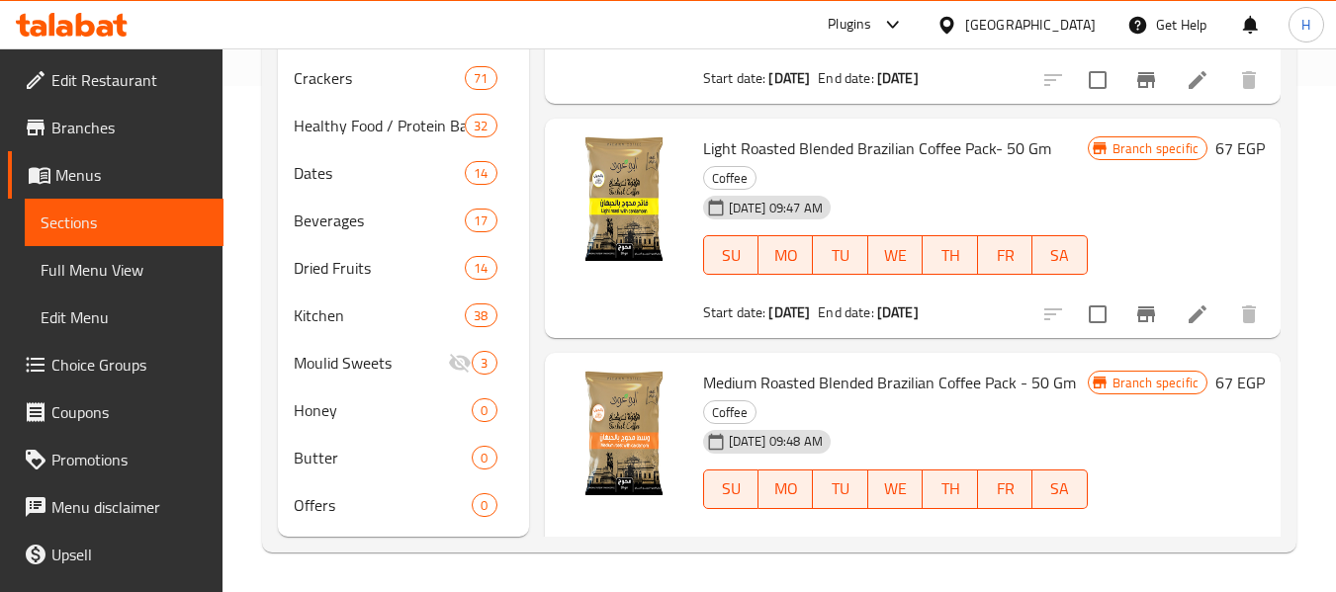
click at [1170, 332] on li at bounding box center [1197, 315] width 55 height 36
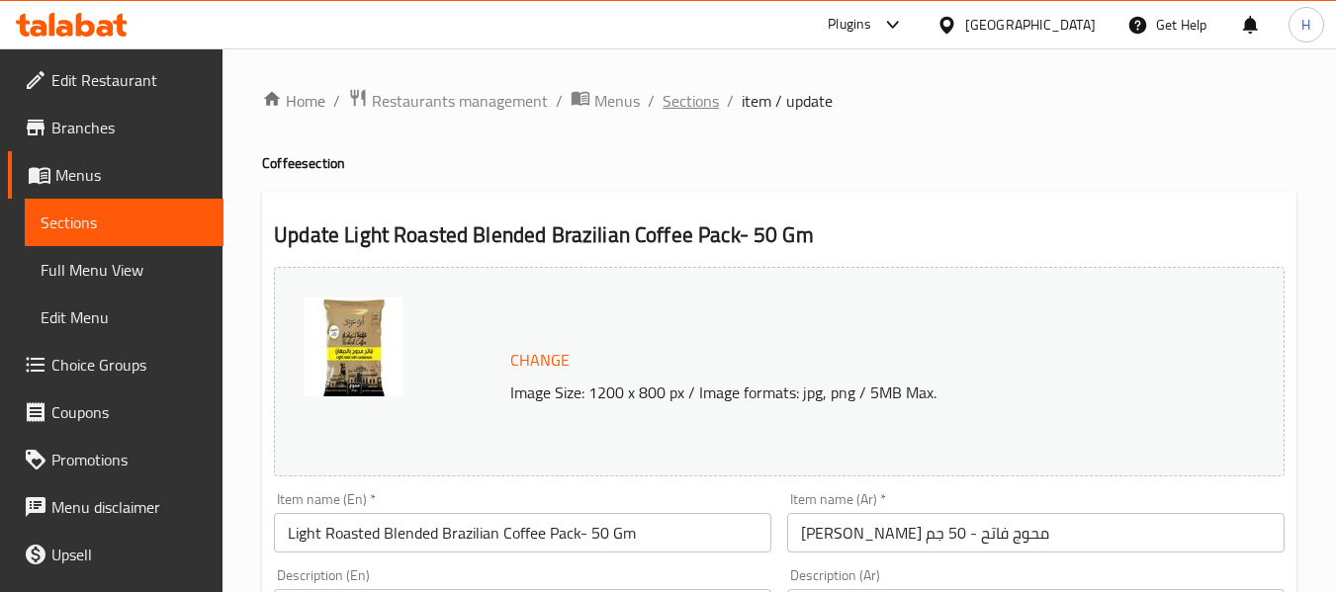
click at [680, 102] on span "Sections" at bounding box center [690, 101] width 56 height 24
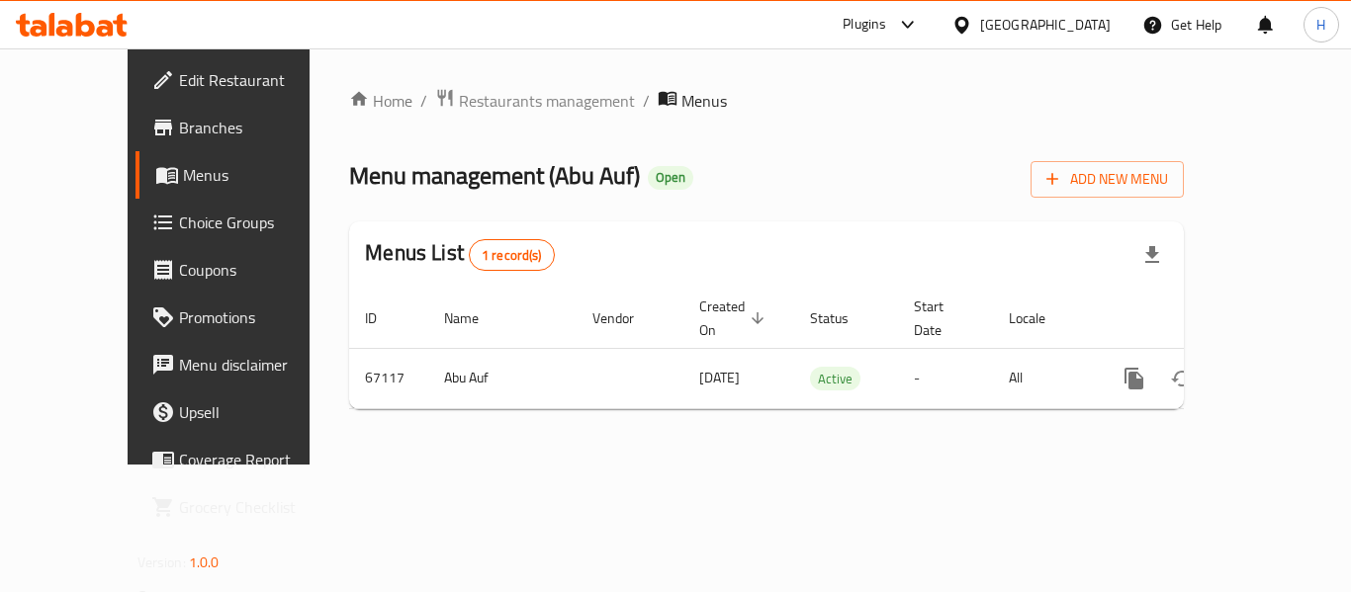
click at [681, 97] on span "Menus" at bounding box center [703, 101] width 45 height 24
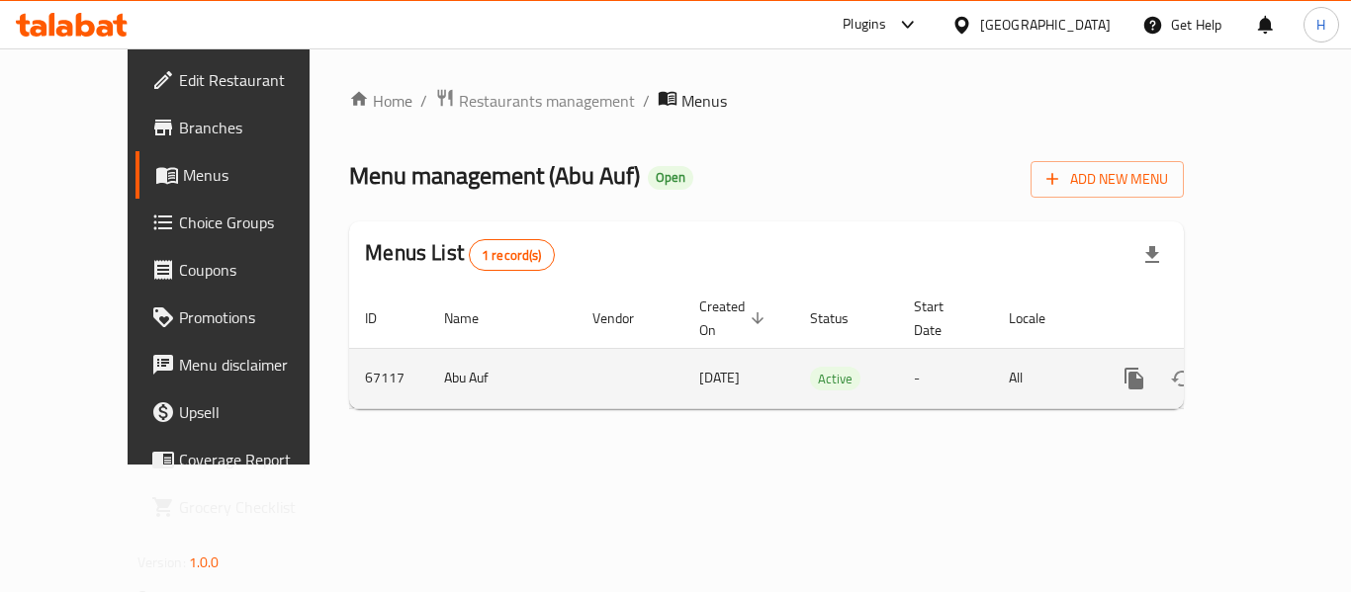
click at [1271, 367] on icon "enhanced table" at bounding box center [1277, 379] width 24 height 24
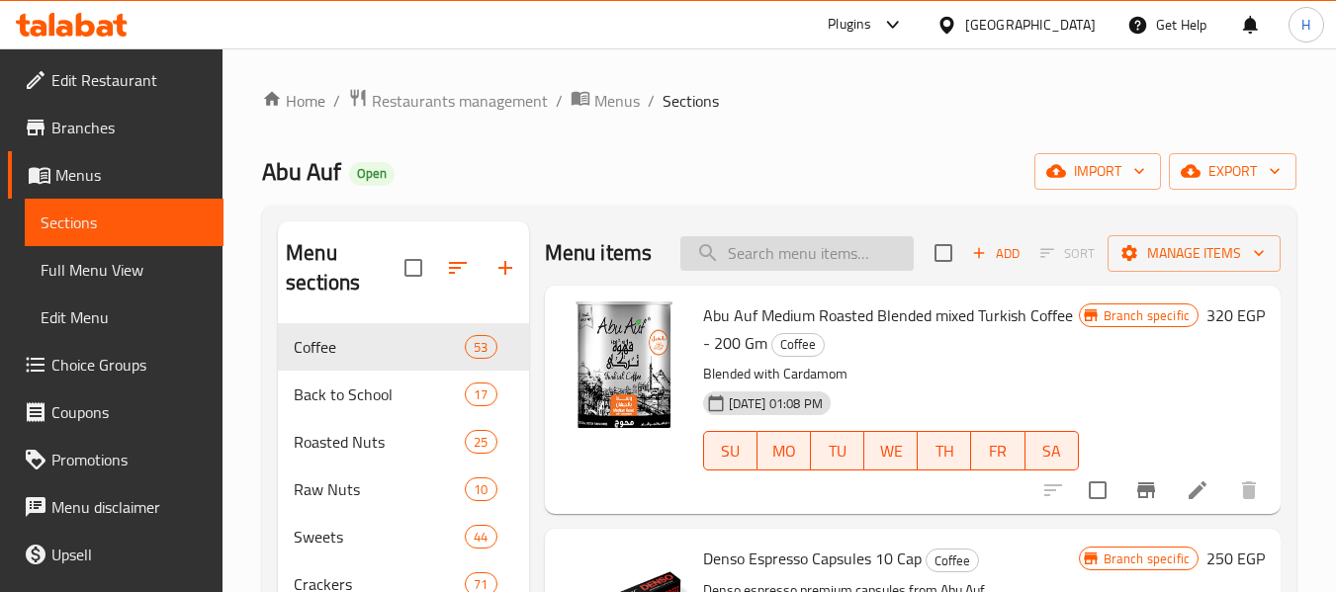
click at [797, 267] on input "search" at bounding box center [796, 253] width 233 height 35
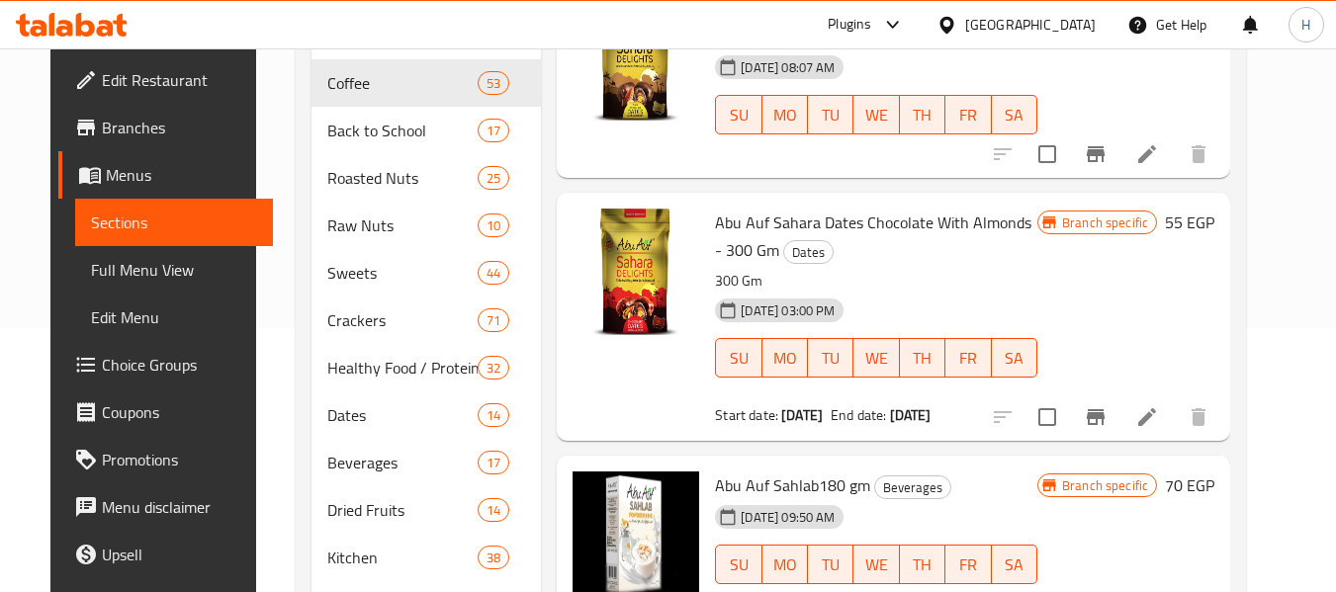
scroll to position [506, 0]
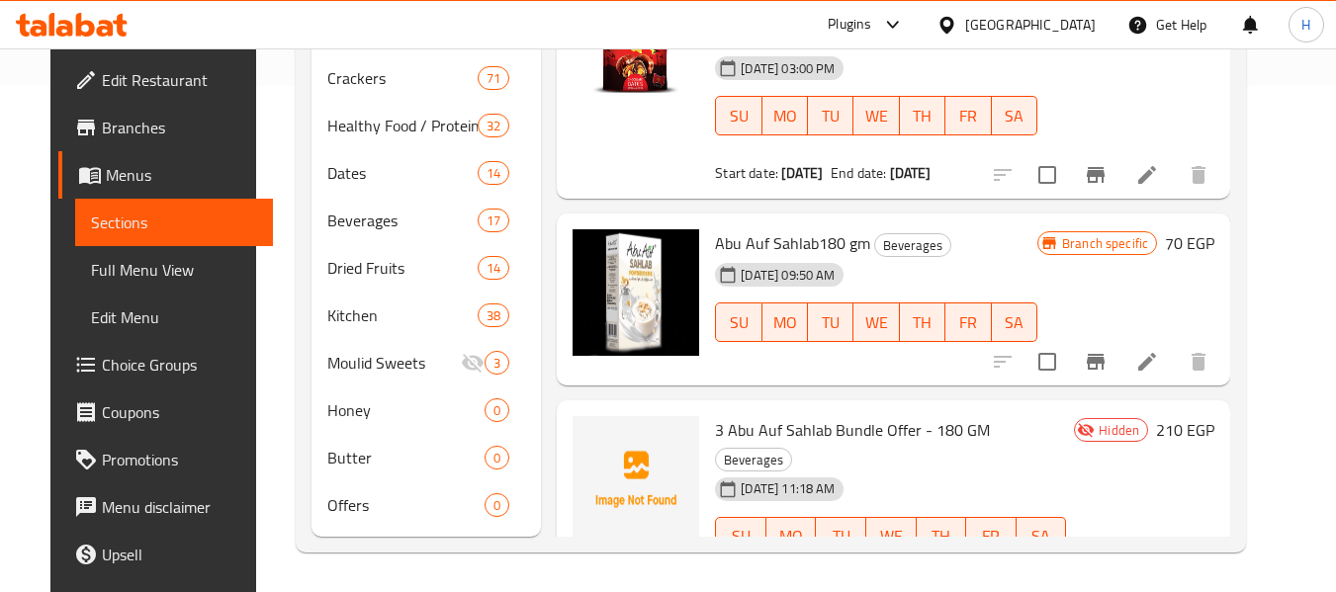
type input "sah"
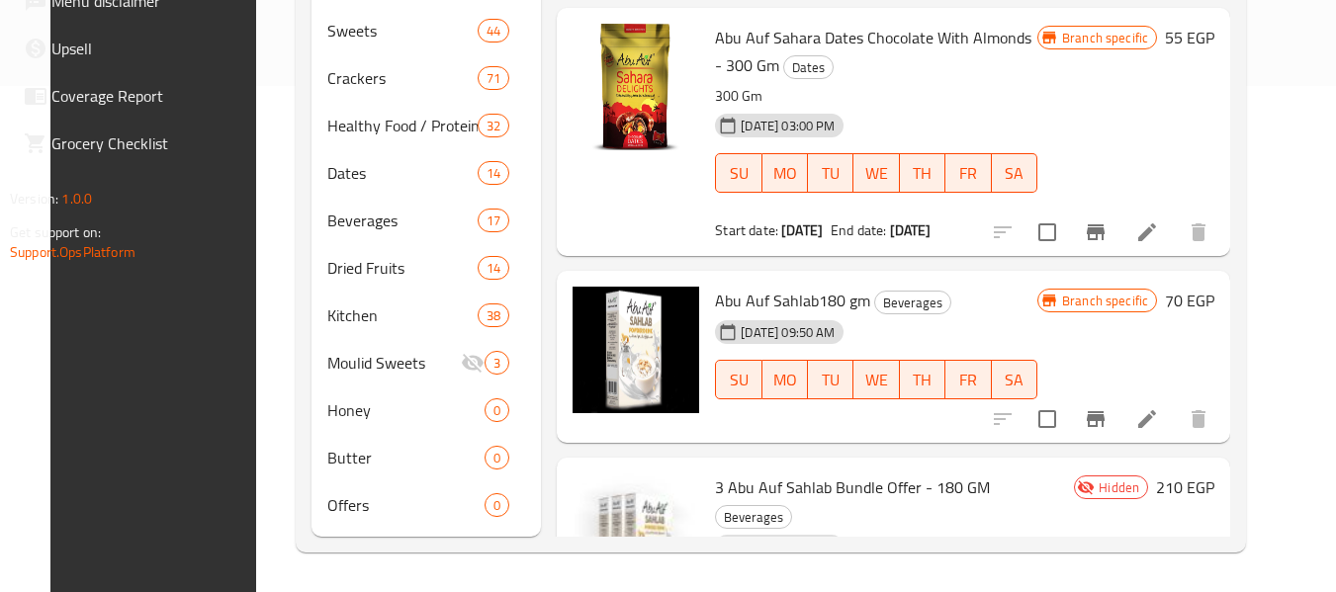
scroll to position [1387, 0]
